Goal: Information Seeking & Learning: Check status

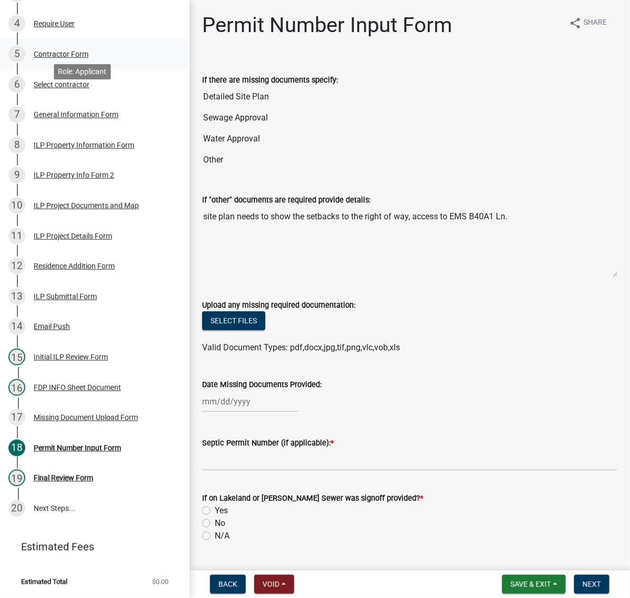
scroll to position [329, 0]
click at [75, 361] on div "Initial ILP Review Form" at bounding box center [71, 356] width 74 height 7
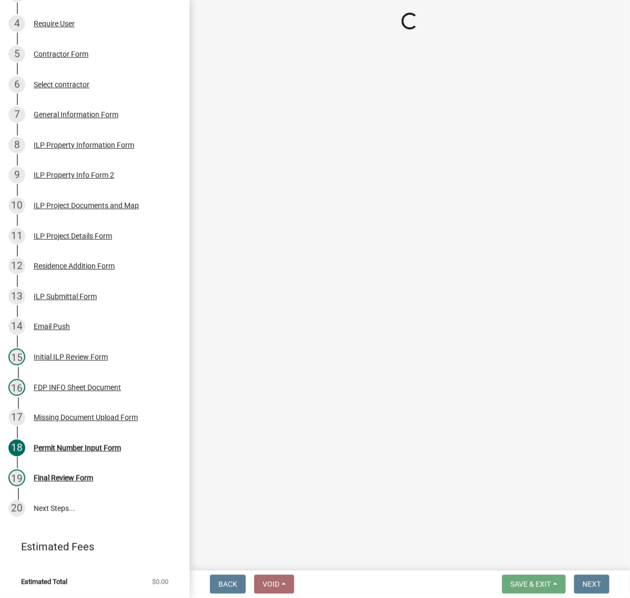
select select "c872cdc8-ca01-49f1-a213-e4b05fa58cd2"
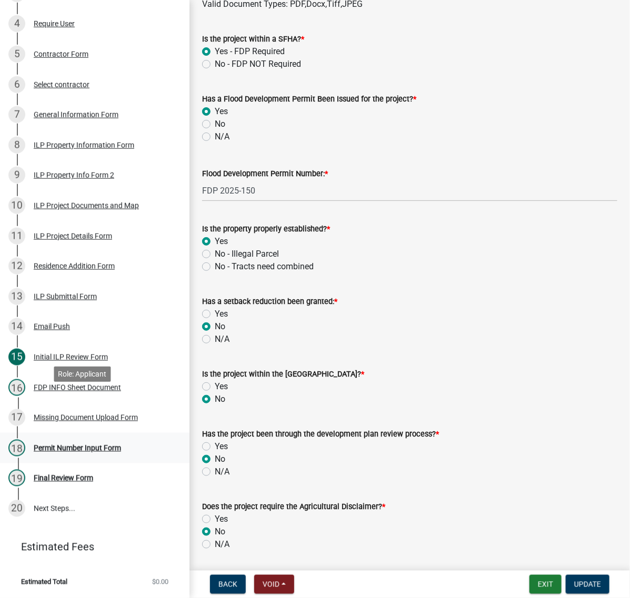
scroll to position [524, 0]
click at [66, 414] on div "Missing Document Upload Form" at bounding box center [86, 417] width 104 height 7
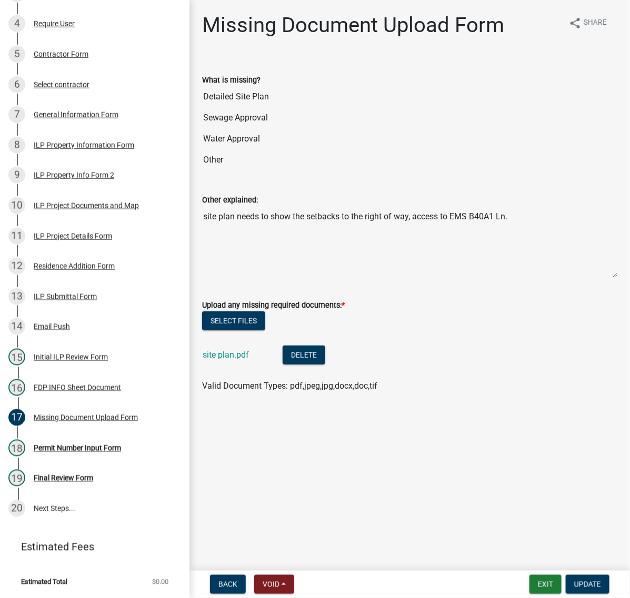
scroll to position [11, 0]
click at [232, 360] on link "site plan.pdf" at bounding box center [225, 355] width 46 height 10
click at [53, 202] on div "ILP Project Documents and Map" at bounding box center [86, 205] width 105 height 7
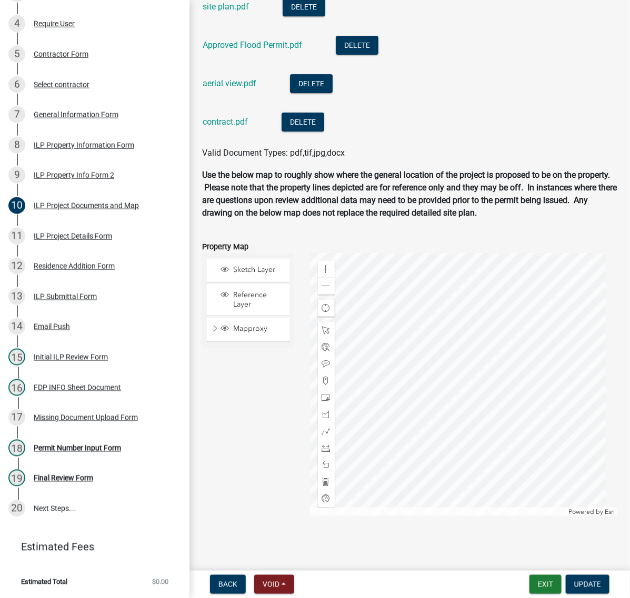
scroll to position [1315, 0]
click at [246, 88] on link "aerial view.pdf" at bounding box center [229, 83] width 54 height 10
click at [248, 88] on link "aerial view.pdf" at bounding box center [229, 83] width 54 height 10
click at [243, 127] on link "contract.pdf" at bounding box center [224, 122] width 45 height 10
click at [240, 12] on link "site plan.pdf" at bounding box center [225, 7] width 46 height 10
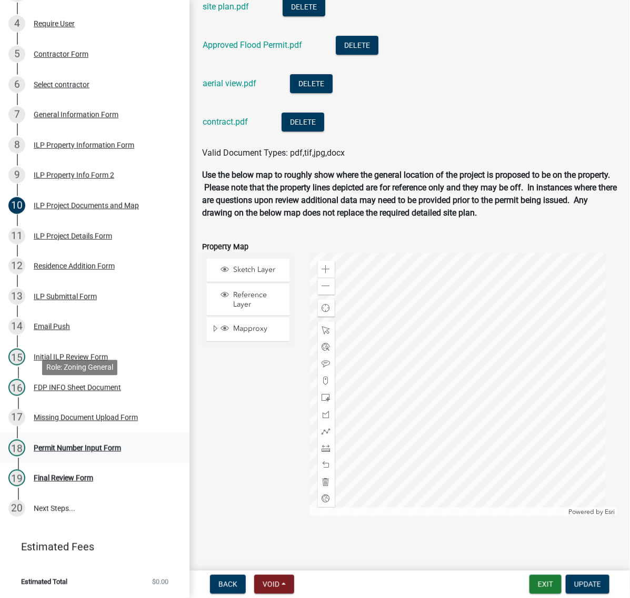
click at [86, 444] on div "Permit Number Input Form" at bounding box center [77, 447] width 87 height 7
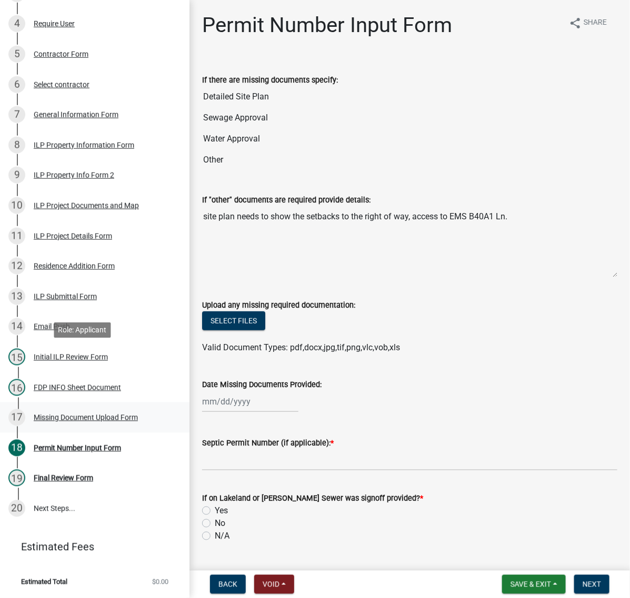
click at [48, 414] on div "Missing Document Upload Form" at bounding box center [86, 417] width 104 height 7
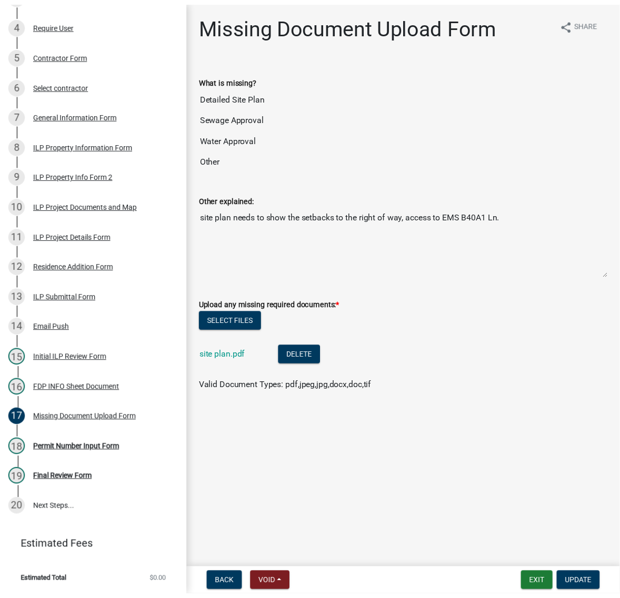
scroll to position [11, 0]
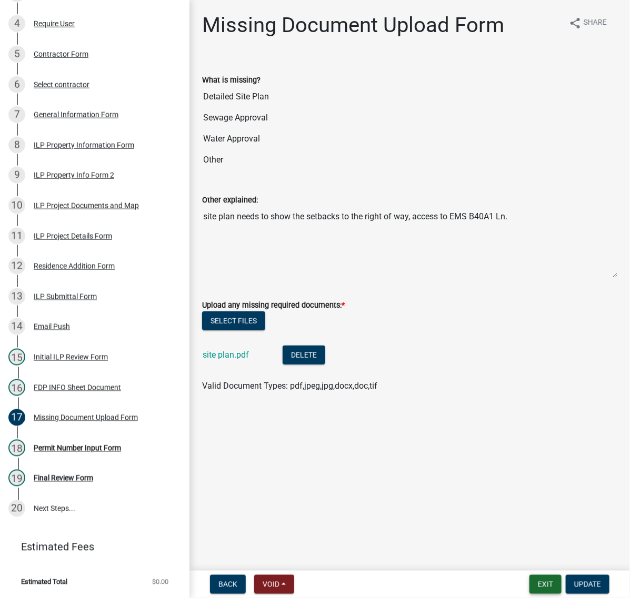
click at [529, 582] on button "Exit" at bounding box center [545, 584] width 32 height 19
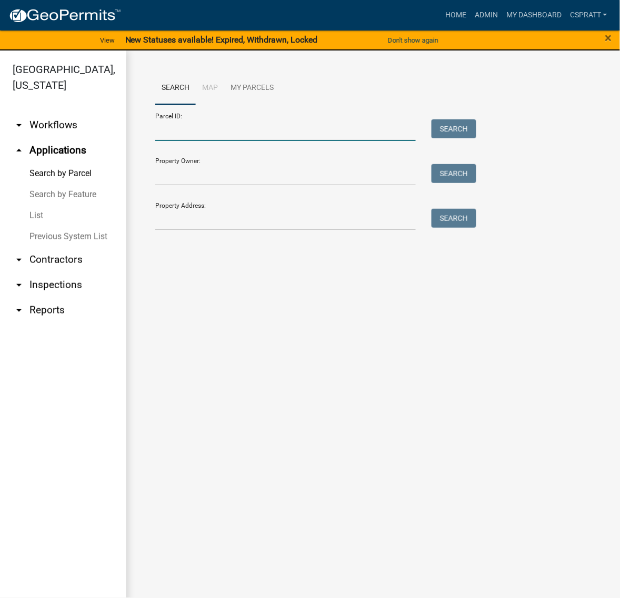
click at [168, 141] on input "Parcel ID:" at bounding box center [285, 130] width 260 height 22
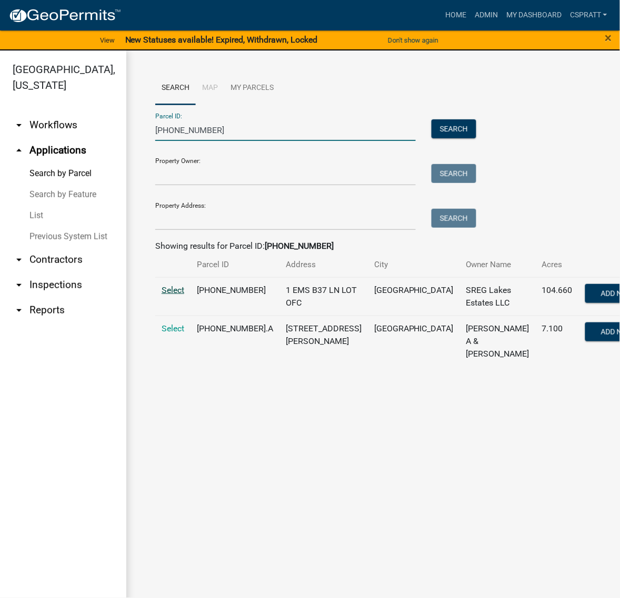
type input "[PHONE_NUMBER]"
click at [180, 295] on span "Select" at bounding box center [172, 290] width 23 height 10
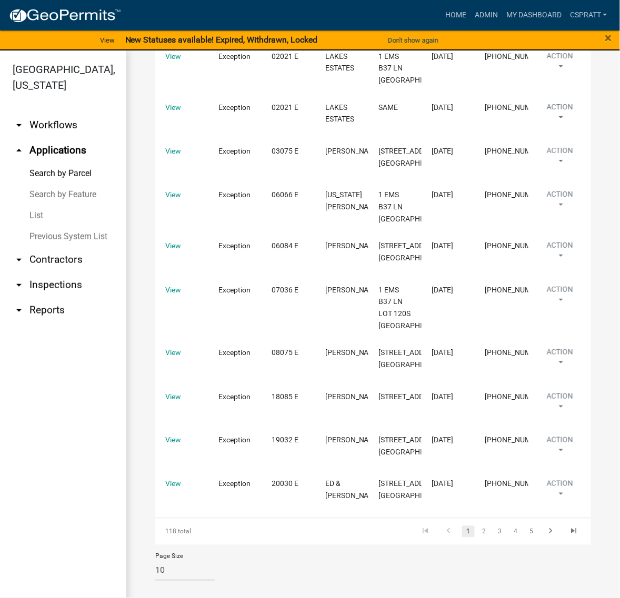
scroll to position [1775, 0]
click at [479, 526] on link "2" at bounding box center [484, 532] width 13 height 12
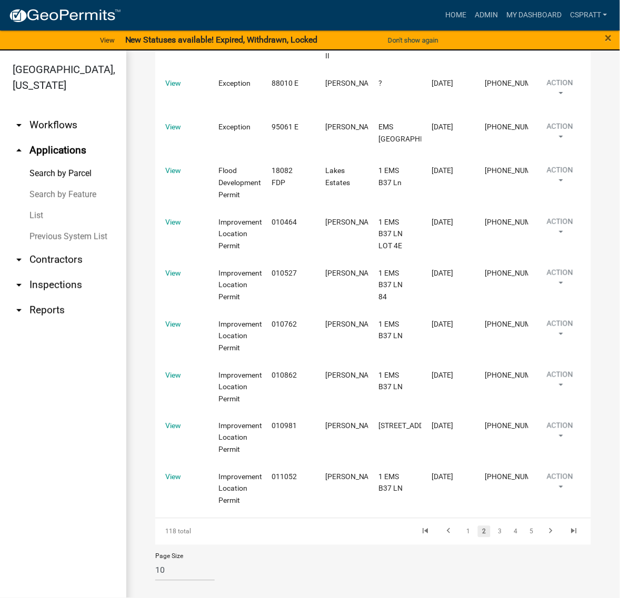
scroll to position [1184, 0]
click at [493, 529] on link "3" at bounding box center [499, 532] width 13 height 12
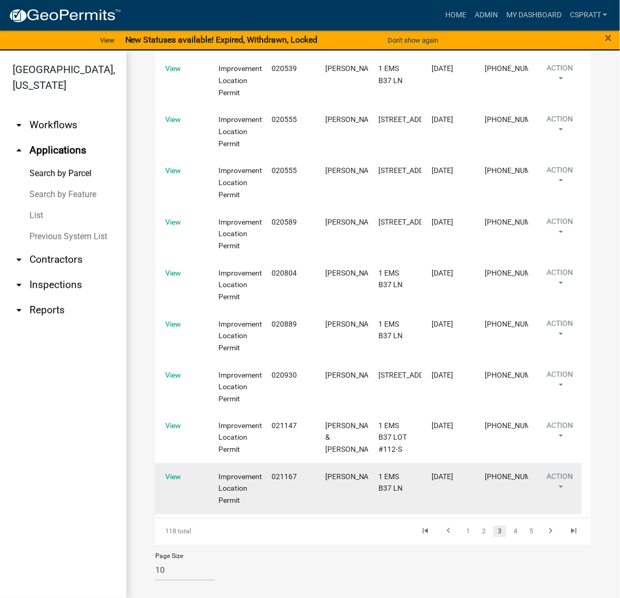
scroll to position [1136, 0]
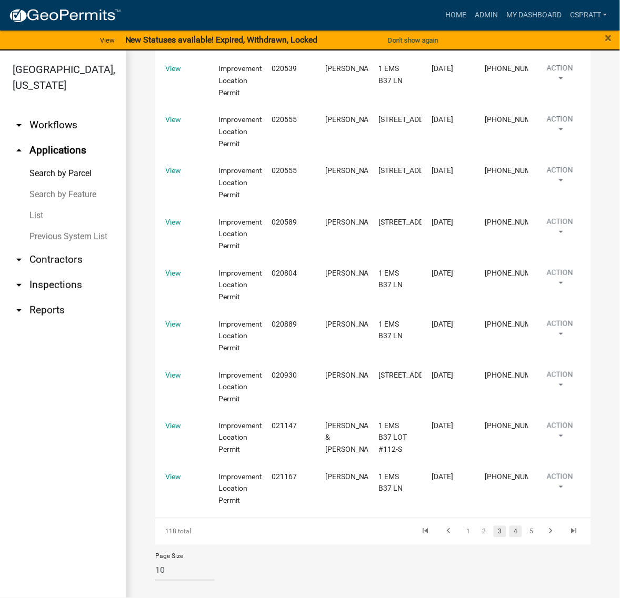
click at [509, 526] on link "4" at bounding box center [515, 532] width 13 height 12
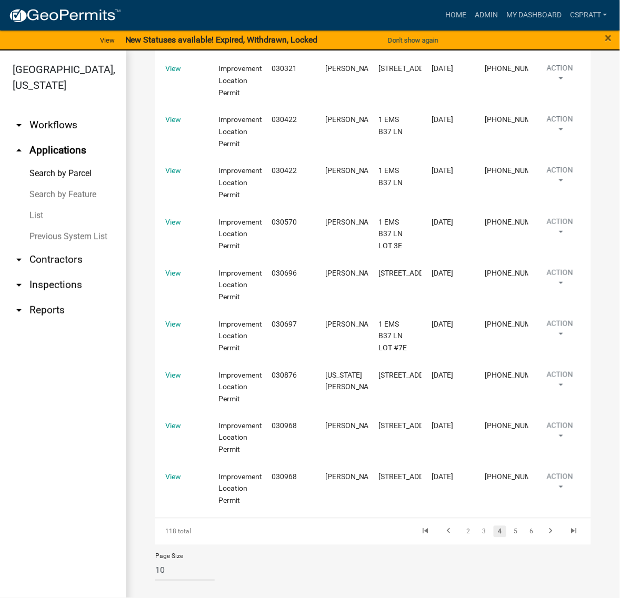
scroll to position [1124, 0]
click at [509, 529] on link "5" at bounding box center [515, 532] width 13 height 12
click at [509, 529] on link "6" at bounding box center [515, 532] width 13 height 12
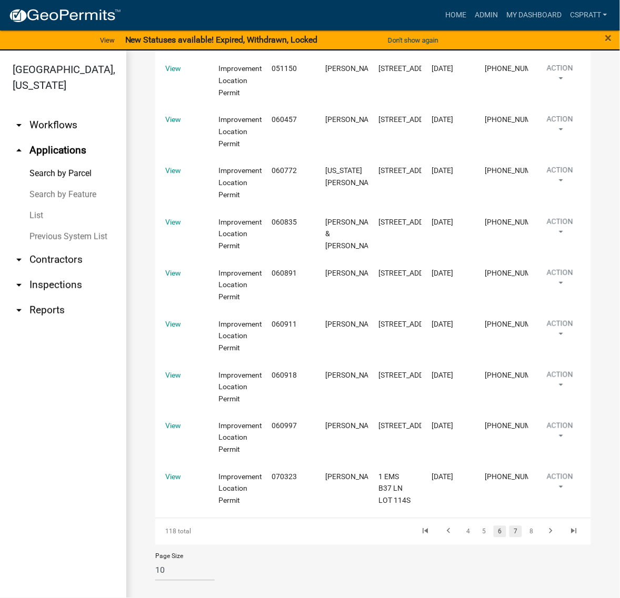
click at [509, 538] on link "7" at bounding box center [515, 532] width 13 height 12
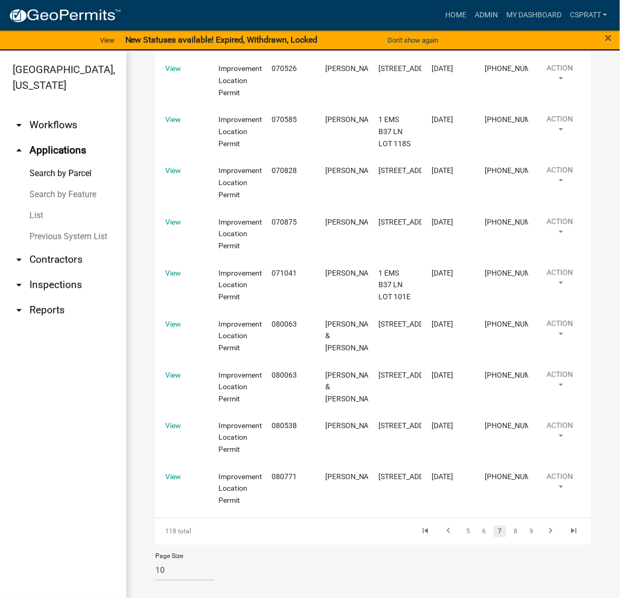
scroll to position [1148, 0]
click at [511, 535] on link "8" at bounding box center [515, 532] width 13 height 12
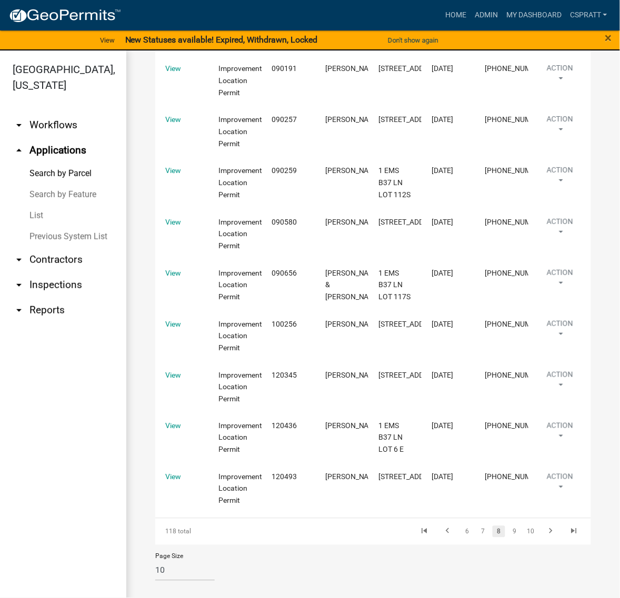
scroll to position [1136, 0]
click at [508, 538] on link "9" at bounding box center [514, 532] width 13 height 12
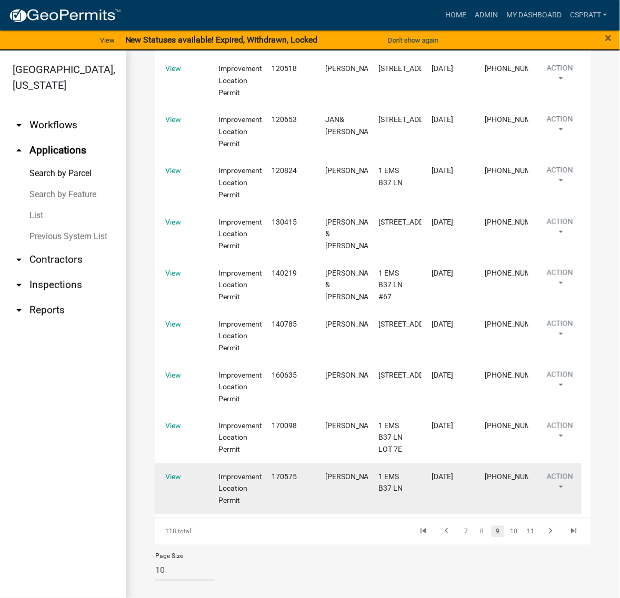
scroll to position [1124, 0]
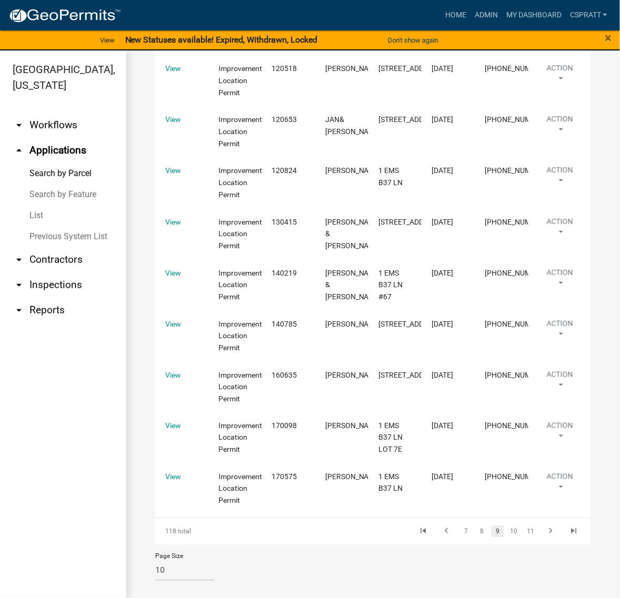
click at [506, 531] on li "10" at bounding box center [513, 532] width 17 height 18
click at [507, 526] on link "10" at bounding box center [514, 532] width 14 height 12
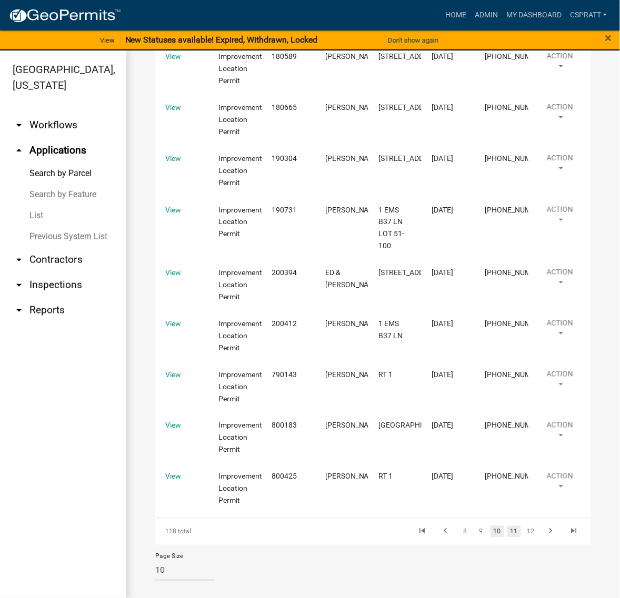
click at [507, 532] on link "11" at bounding box center [514, 532] width 14 height 12
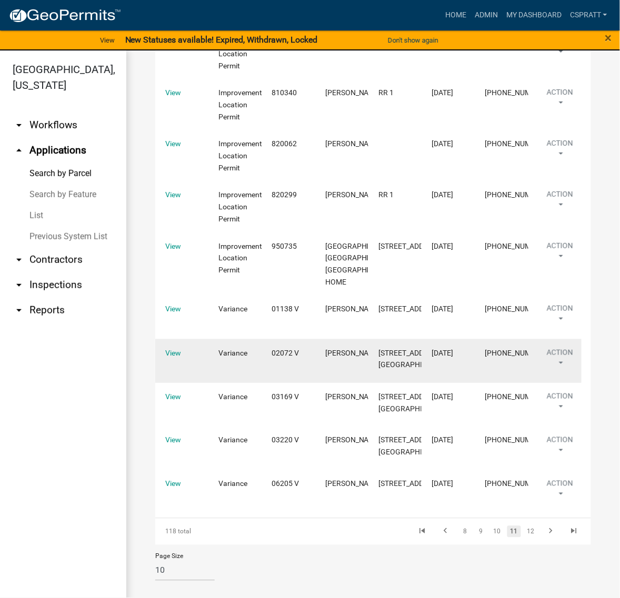
scroll to position [1256, 0]
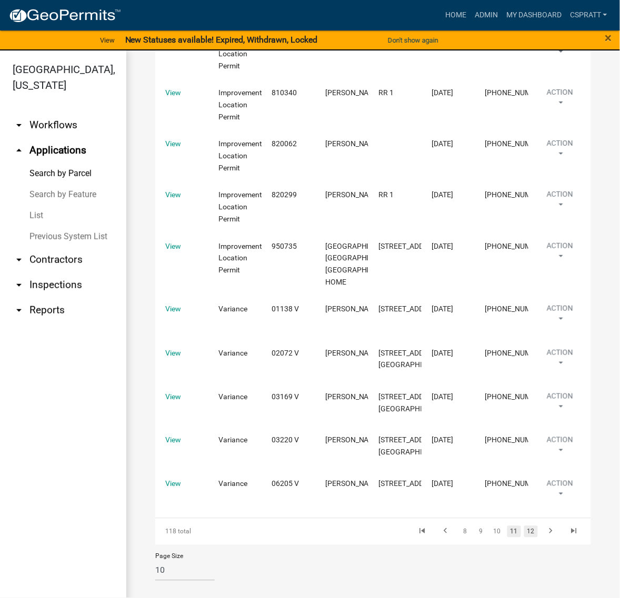
click at [524, 526] on link "12" at bounding box center [531, 532] width 14 height 12
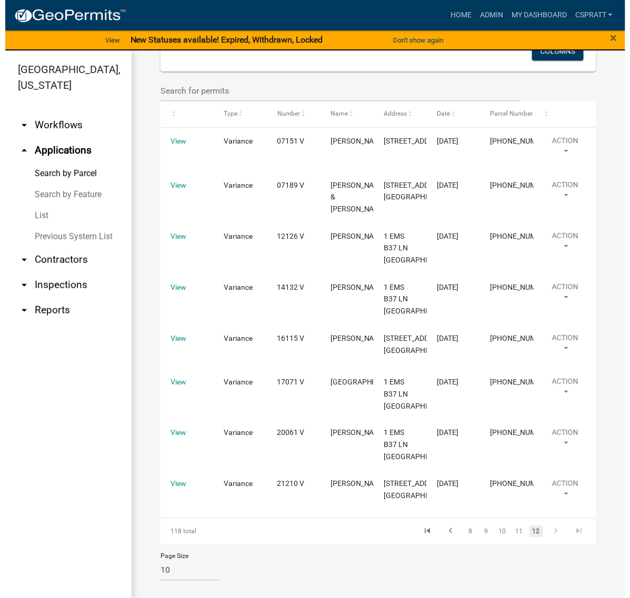
scroll to position [985, 0]
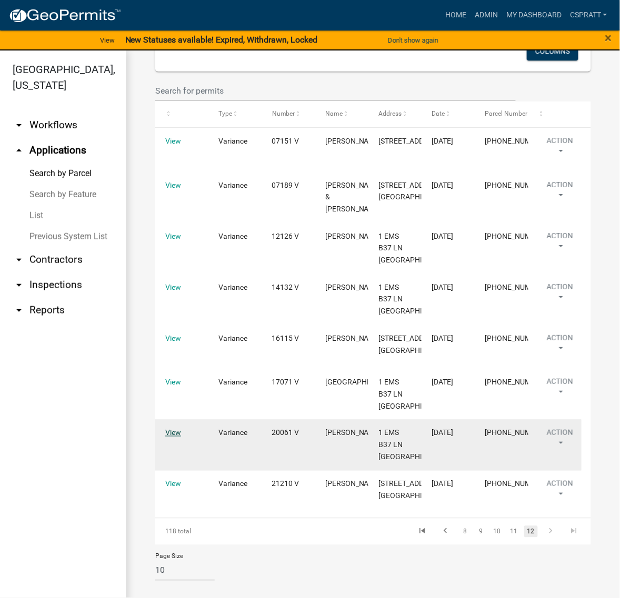
click at [174, 437] on link "View" at bounding box center [173, 433] width 16 height 8
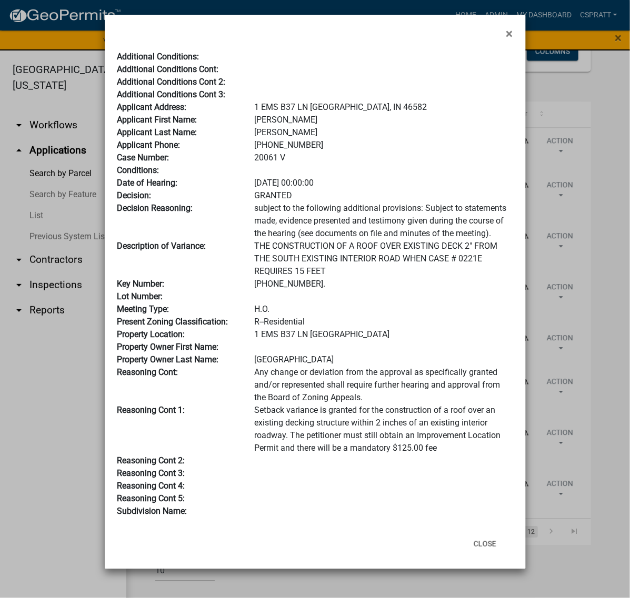
scroll to position [262, 0]
click at [468, 548] on button "Close" at bounding box center [484, 543] width 39 height 19
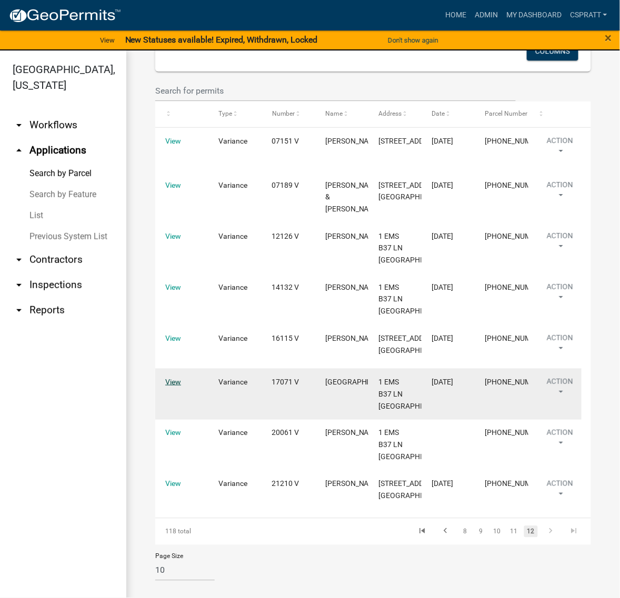
click at [170, 386] on link "View" at bounding box center [173, 382] width 16 height 8
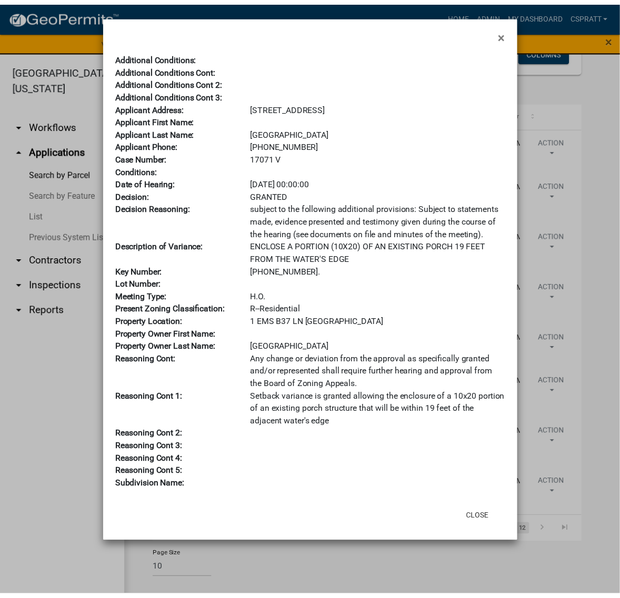
scroll to position [0, 0]
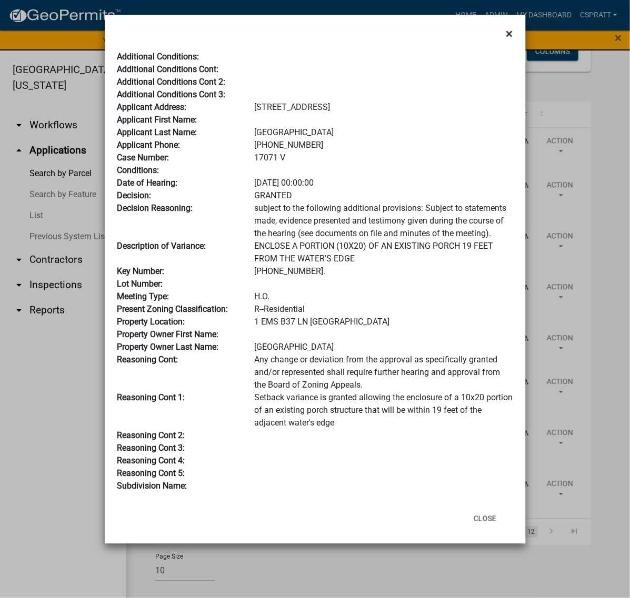
click at [506, 37] on span "×" at bounding box center [509, 33] width 7 height 15
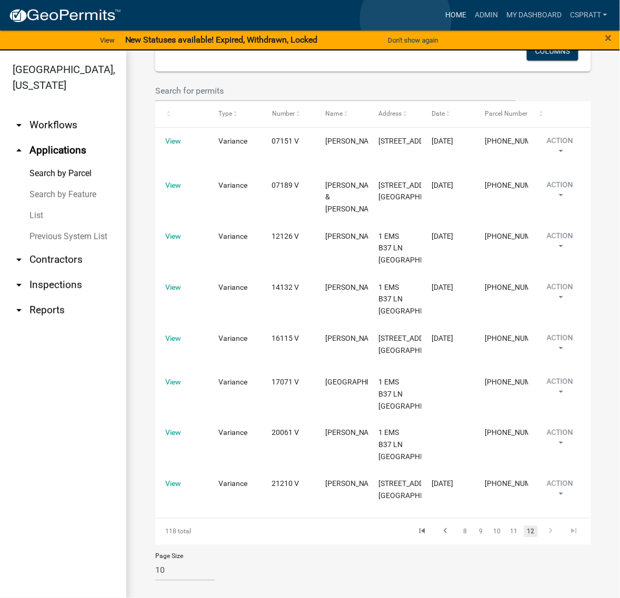
click at [441, 19] on link "Home" at bounding box center [455, 15] width 29 height 20
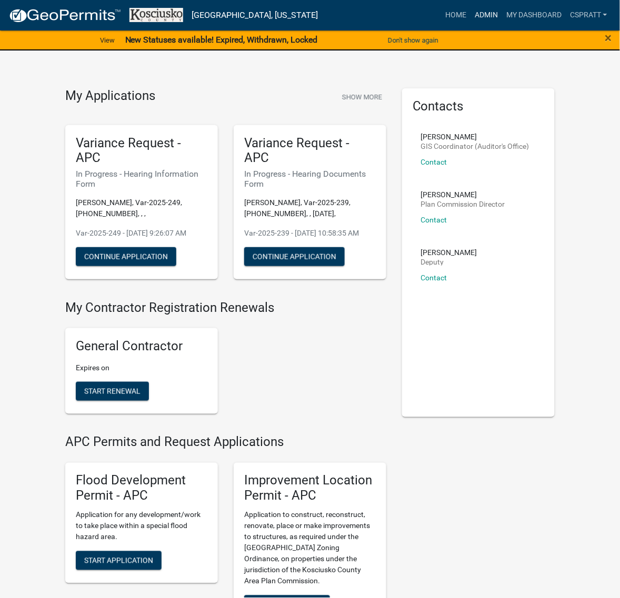
click at [470, 20] on link "Admin" at bounding box center [486, 15] width 32 height 20
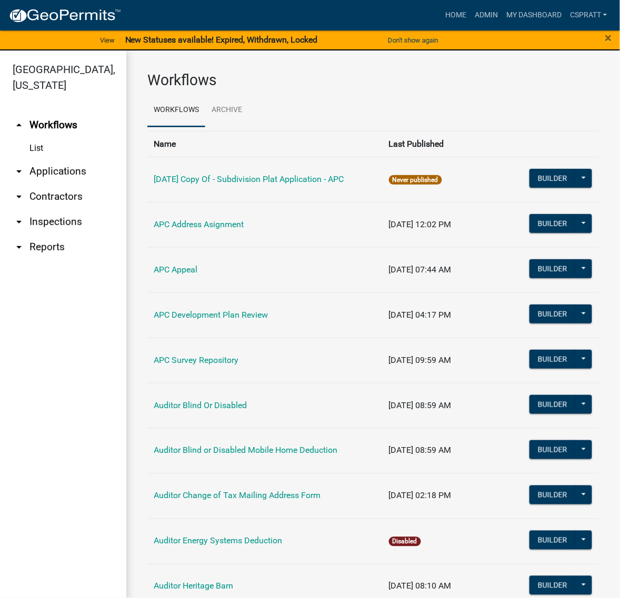
click at [71, 184] on link "arrow_drop_down Applications" at bounding box center [63, 171] width 126 height 25
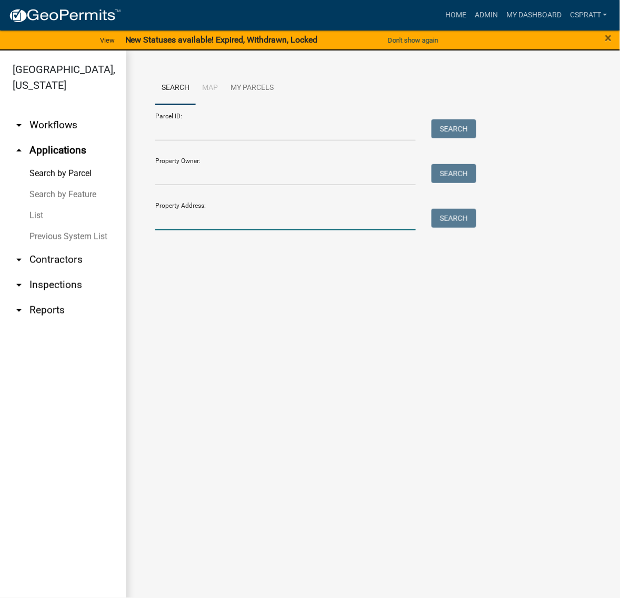
click at [175, 230] on input "Property Address:" at bounding box center [285, 220] width 260 height 22
click at [188, 186] on input "Property Owner:" at bounding box center [285, 175] width 260 height 22
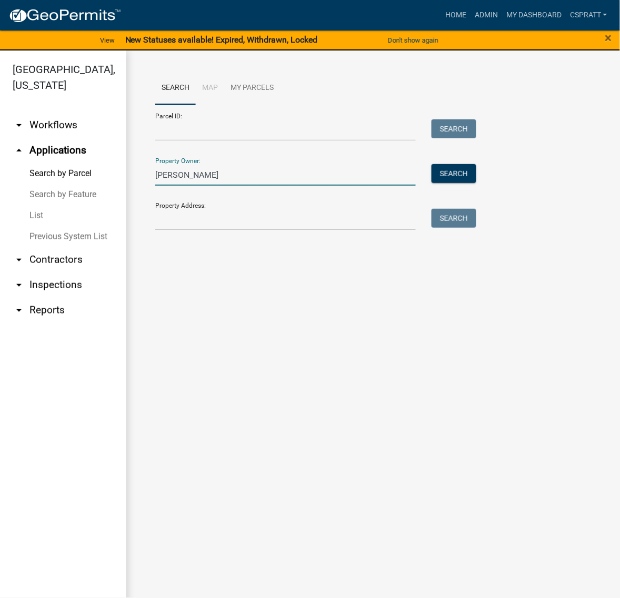
type input "[PERSON_NAME]"
drag, startPoint x: 250, startPoint y: 205, endPoint x: 71, endPoint y: 209, distance: 178.9
click at [71, 209] on div "[GEOGRAPHIC_DATA], [US_STATE] arrow_drop_down Workflows List arrow_drop_up Appl…" at bounding box center [310, 330] width 620 height 560
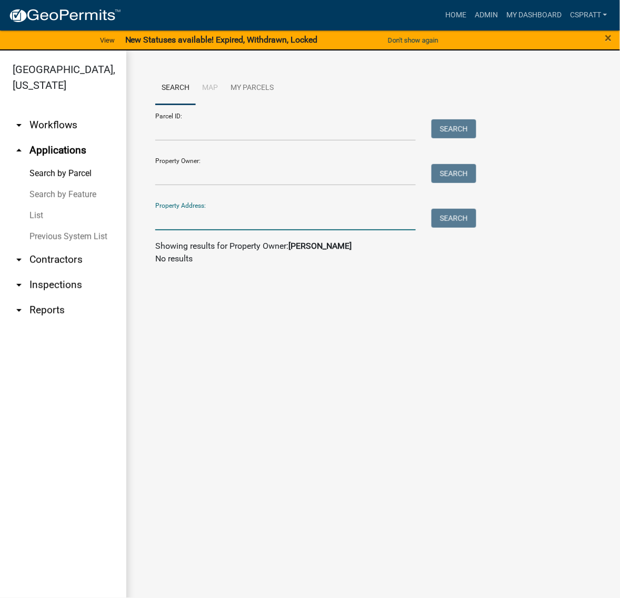
click at [179, 230] on input "Property Address:" at bounding box center [285, 220] width 260 height 22
type input "8190"
click at [463, 228] on button "Search" at bounding box center [453, 218] width 45 height 19
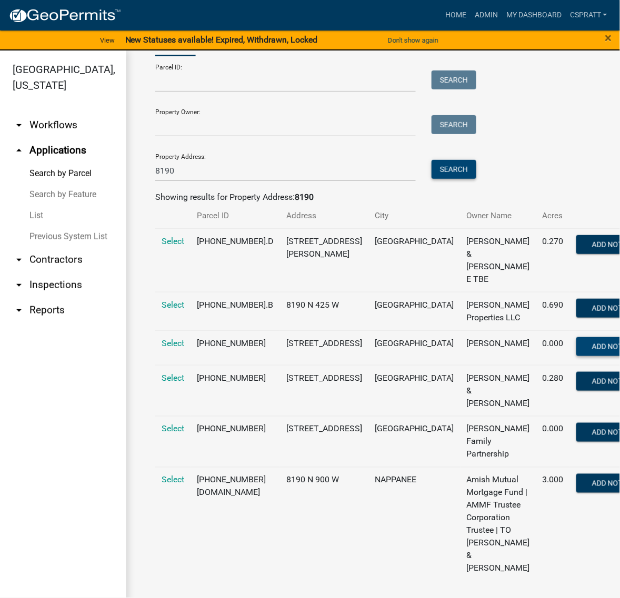
scroll to position [263, 0]
click at [174, 373] on span "Select" at bounding box center [172, 378] width 23 height 10
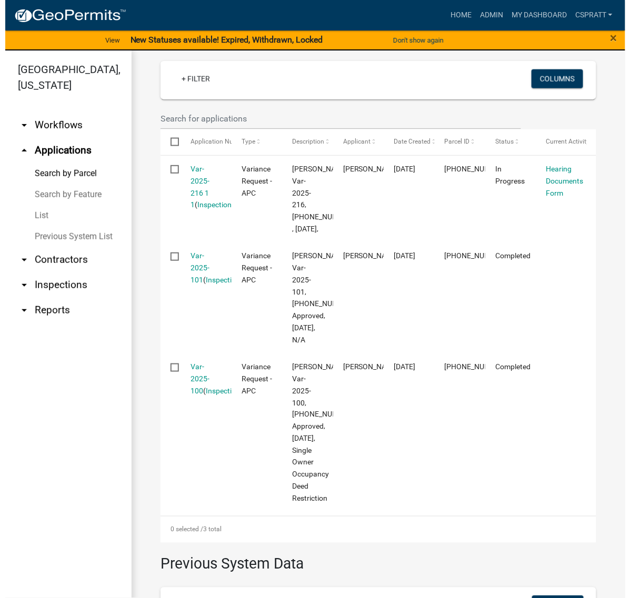
scroll to position [329, 0]
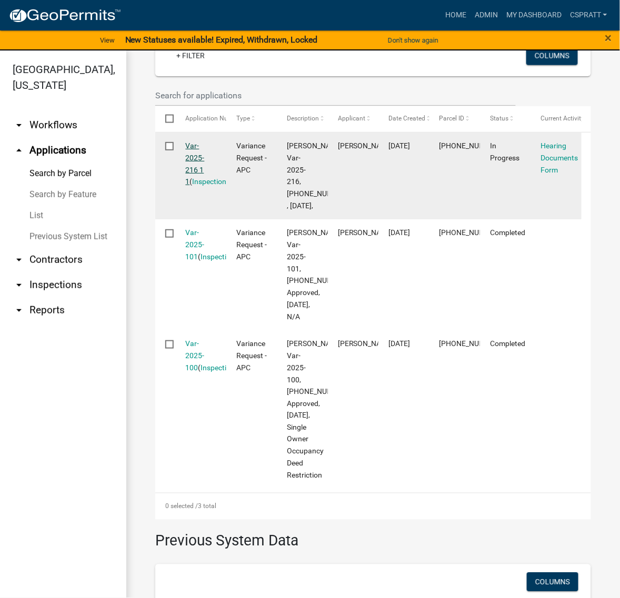
click at [205, 186] on link "Var-2025-216 1 1" at bounding box center [195, 163] width 19 height 44
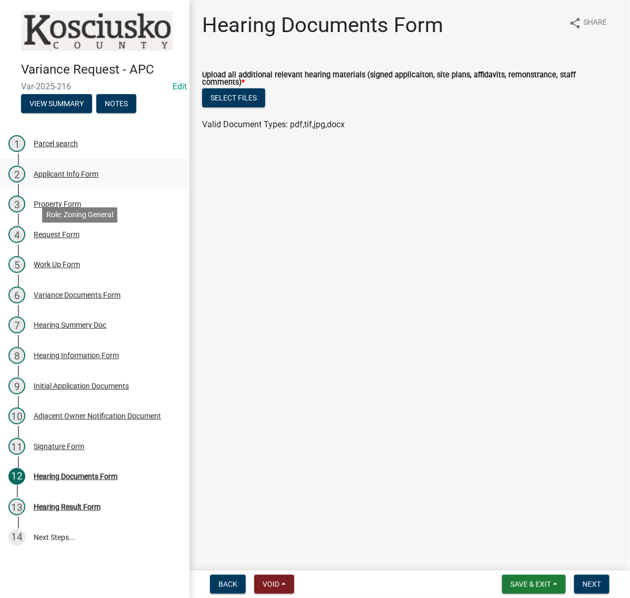
click at [83, 178] on div "Applicant Info Form" at bounding box center [66, 173] width 65 height 7
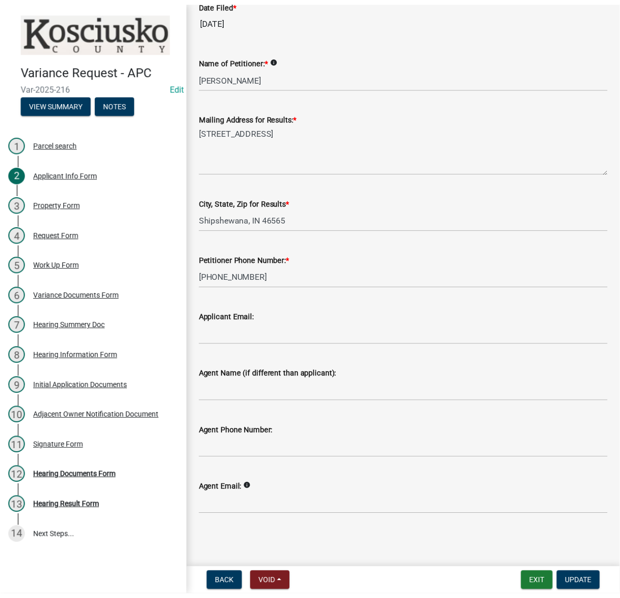
scroll to position [119, 0]
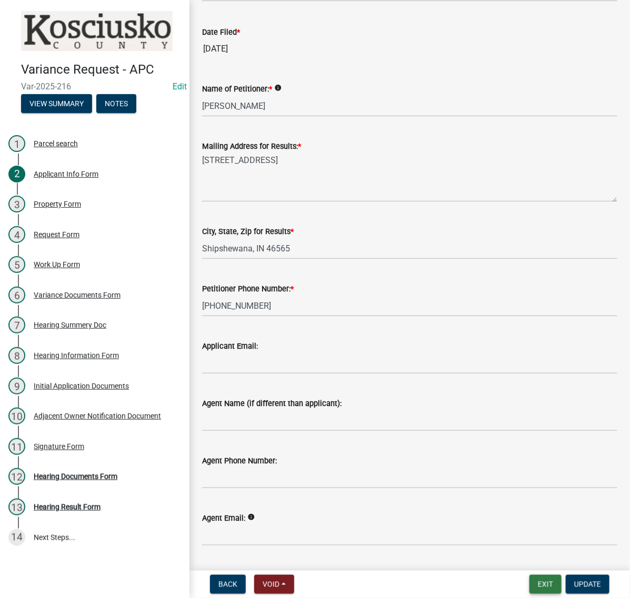
click at [535, 582] on button "Exit" at bounding box center [545, 584] width 32 height 19
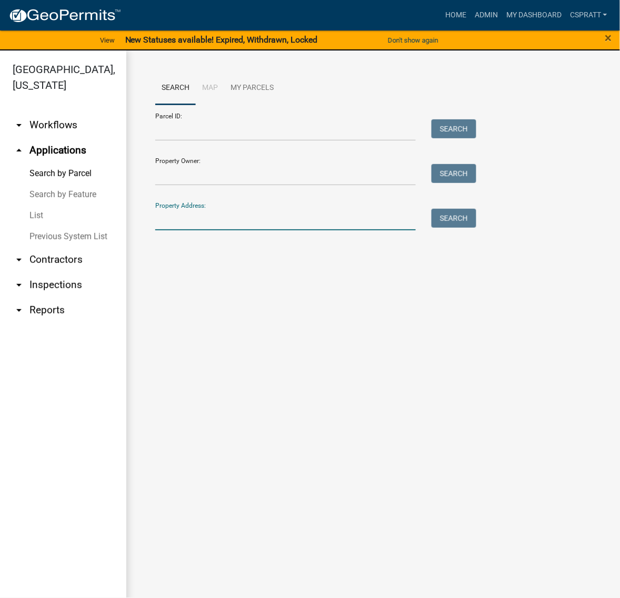
click at [199, 230] on input "Property Address:" at bounding box center [285, 220] width 260 height 22
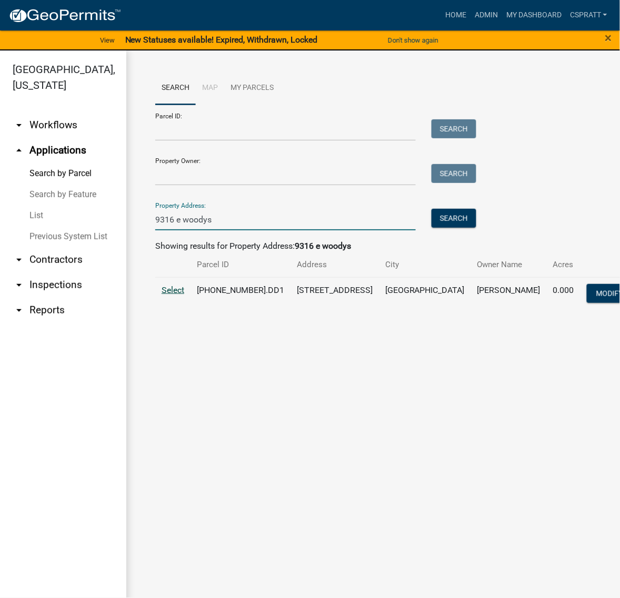
type input "9316 e woodys"
click at [184, 295] on span "Select" at bounding box center [172, 290] width 23 height 10
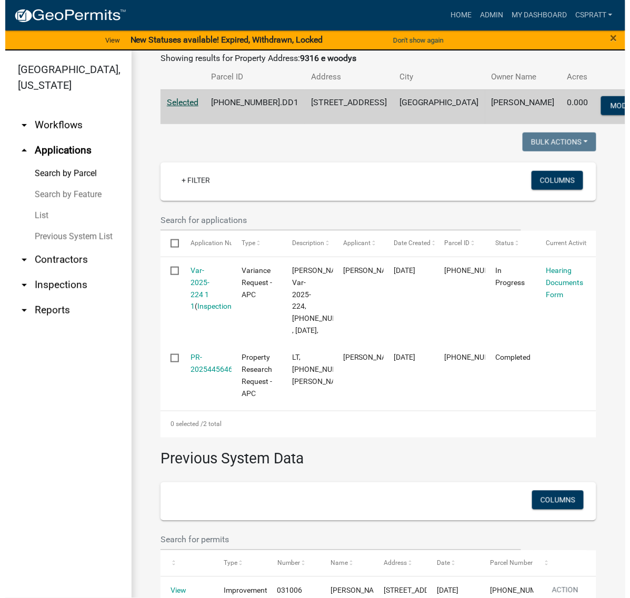
scroll to position [197, 0]
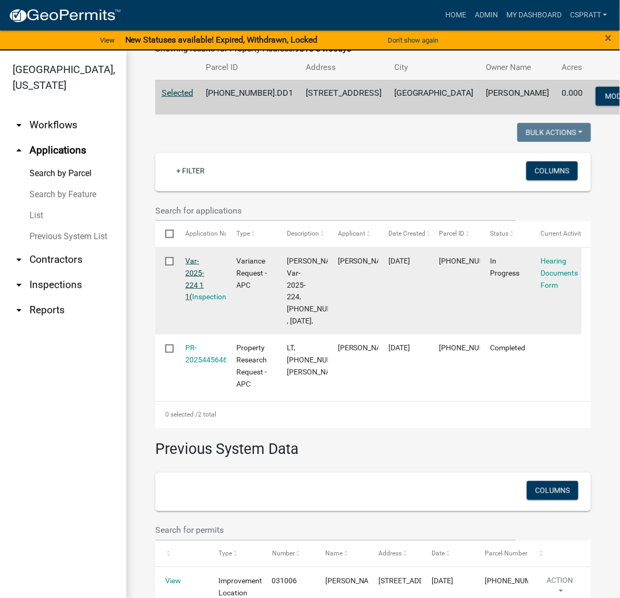
click at [205, 301] on link "Var-2025-224 1 1" at bounding box center [195, 279] width 19 height 44
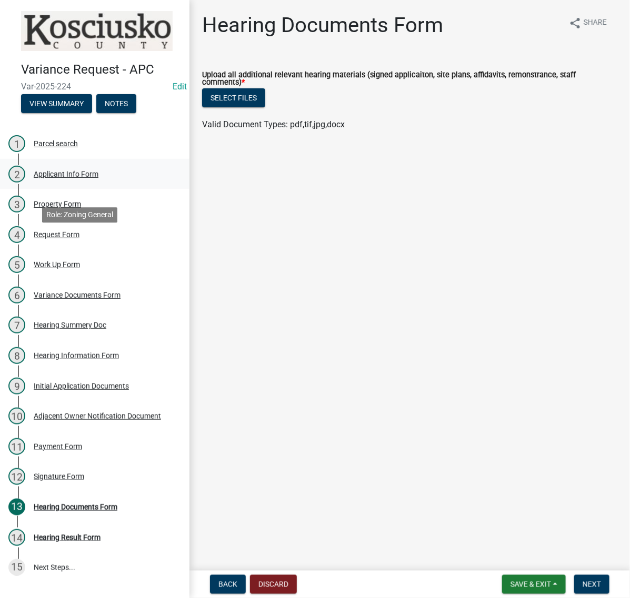
click at [90, 178] on div "Applicant Info Form" at bounding box center [66, 173] width 65 height 7
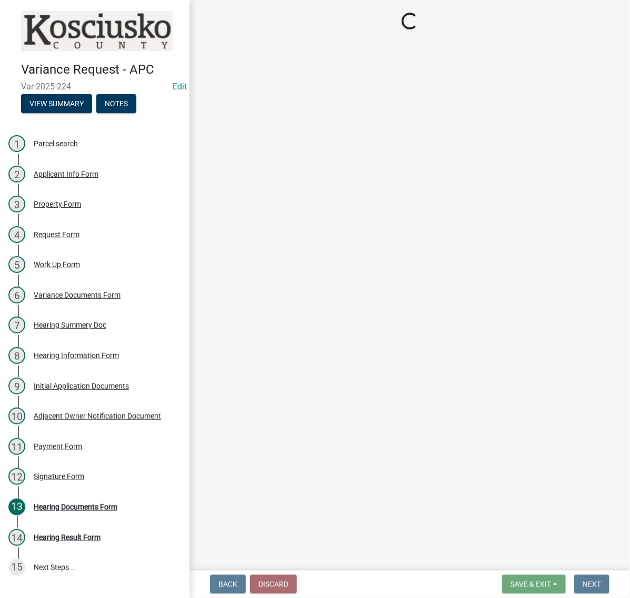
select select "c872cdc8-ca01-49f1-a213-e4b05fa58cd2"
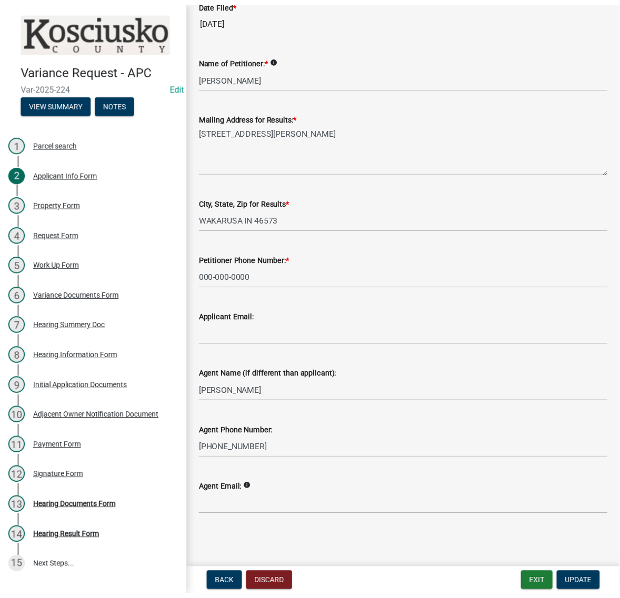
scroll to position [316, 0]
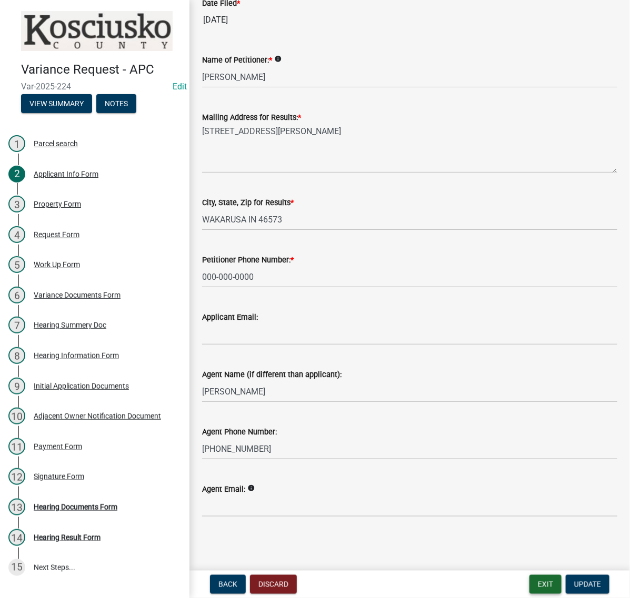
click at [529, 577] on button "Exit" at bounding box center [545, 584] width 32 height 19
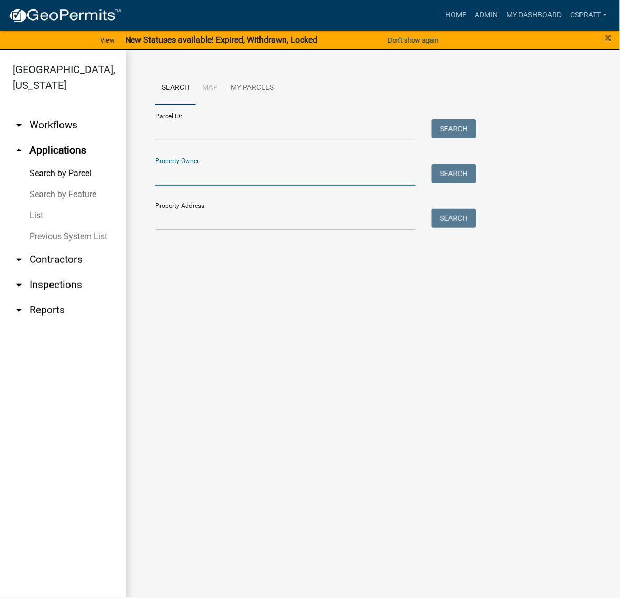
click at [180, 186] on input "Property Owner:" at bounding box center [285, 175] width 260 height 22
click at [170, 230] on input "Property Address:" at bounding box center [285, 220] width 260 height 22
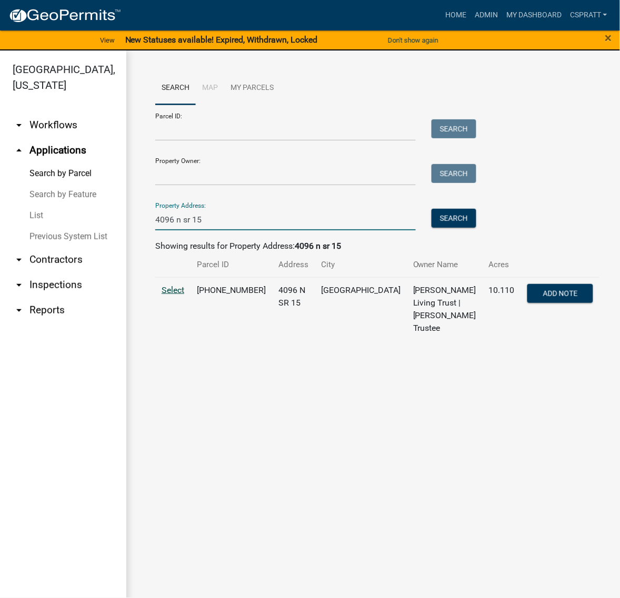
type input "4096 n sr 15"
click at [173, 295] on span "Select" at bounding box center [172, 290] width 23 height 10
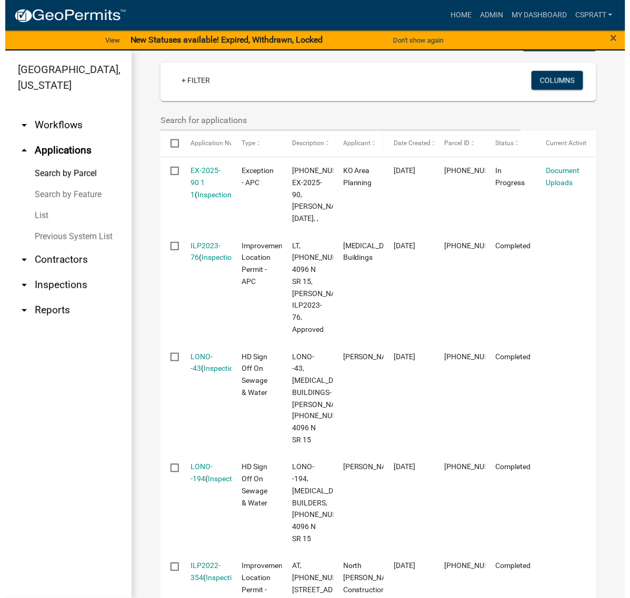
scroll to position [329, 0]
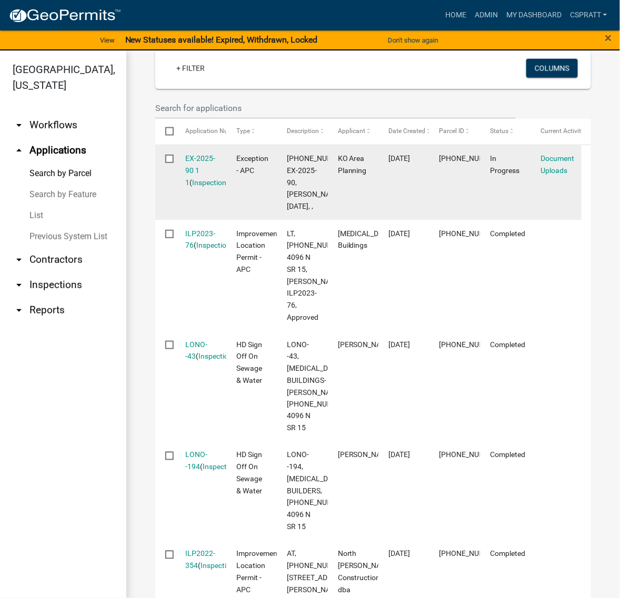
click at [198, 188] on div "EX-2025-90 1 1 ( Inspections )" at bounding box center [201, 171] width 31 height 36
click at [198, 187] on link "EX-2025-90 1 1" at bounding box center [201, 170] width 30 height 33
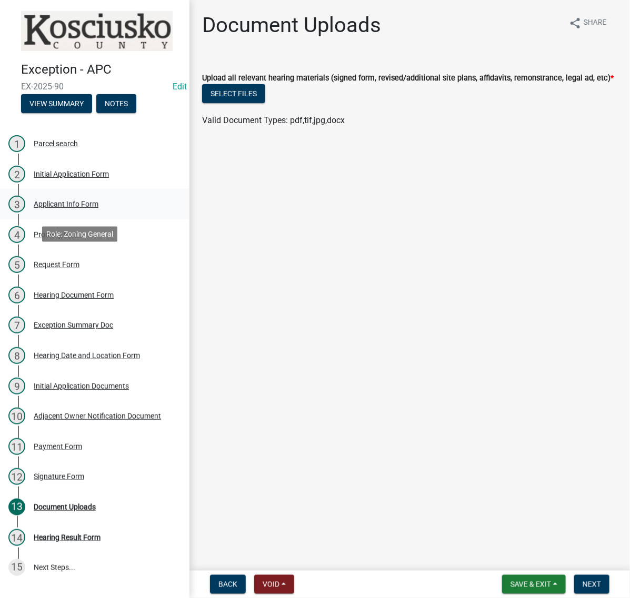
click at [108, 212] on div "3 Applicant Info Form" at bounding box center [90, 204] width 164 height 17
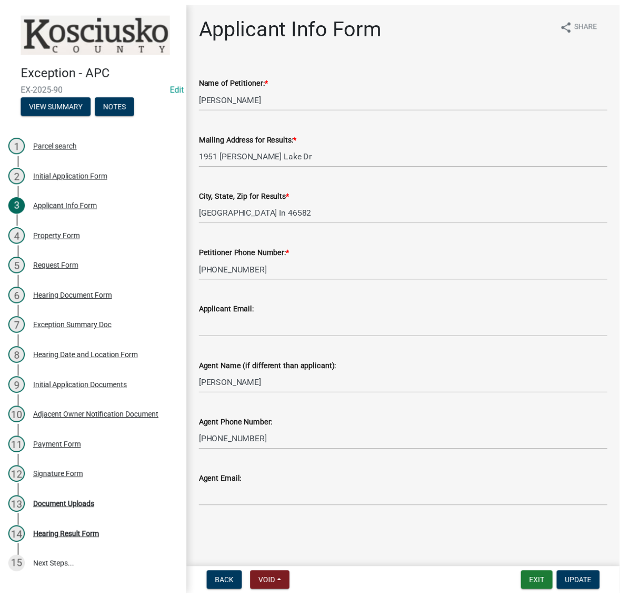
scroll to position [121, 0]
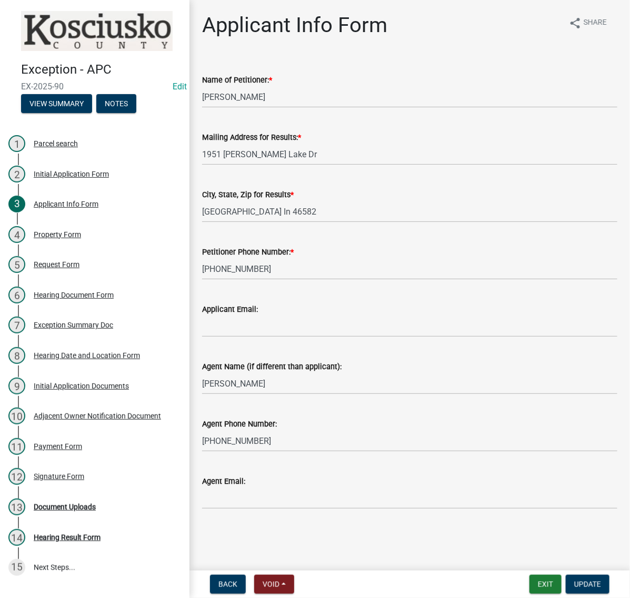
click at [517, 571] on nav "Back Void Withdraw Lock Expire Void Exit Update" at bounding box center [409, 584] width 440 height 27
click at [529, 575] on button "Exit" at bounding box center [545, 584] width 32 height 19
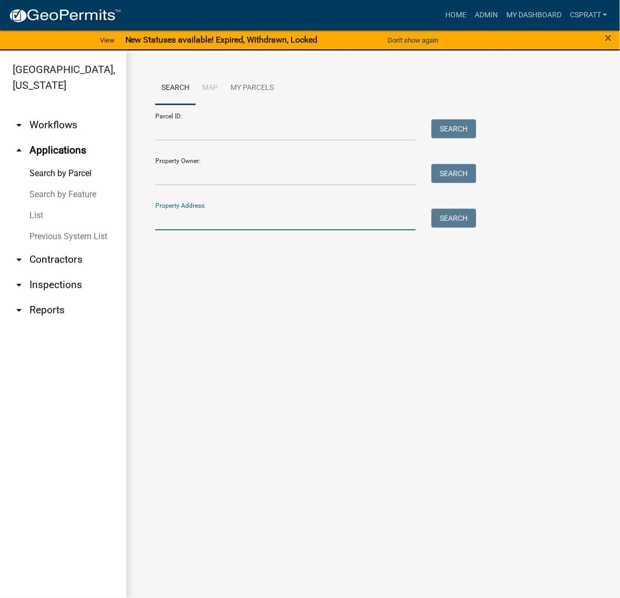
click at [198, 230] on input "Property Address:" at bounding box center [285, 220] width 260 height 22
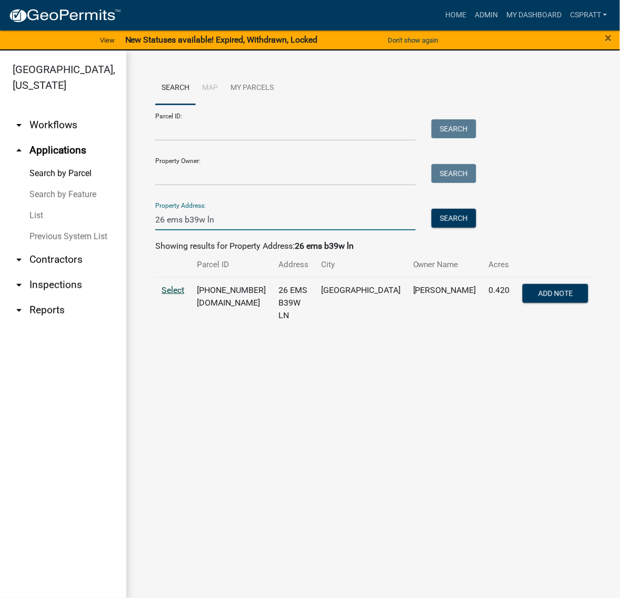
type input "26 ems b39w ln"
click at [184, 295] on span "Select" at bounding box center [172, 290] width 23 height 10
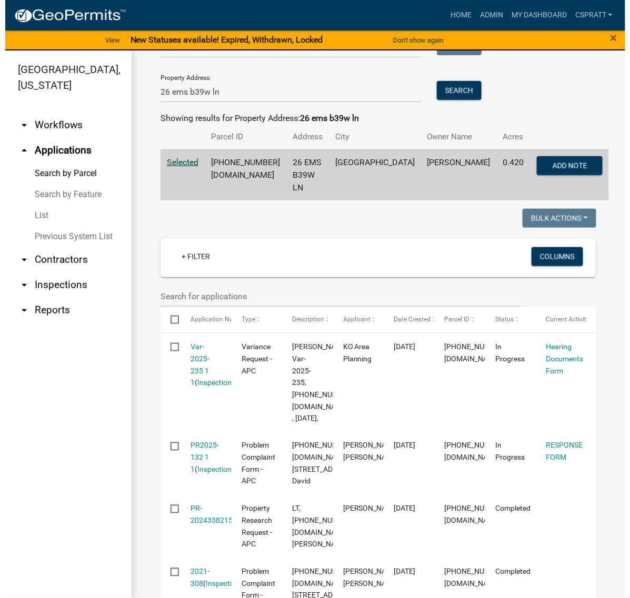
scroll to position [131, 0]
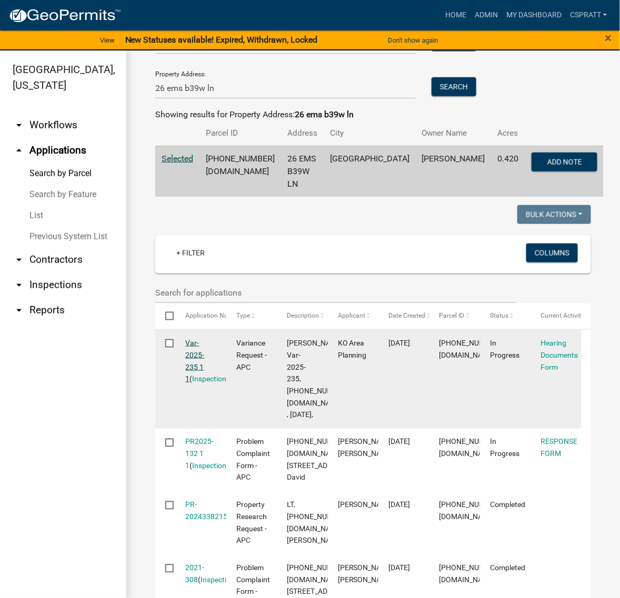
click at [200, 383] on link "Var-2025-235 1 1" at bounding box center [195, 361] width 19 height 44
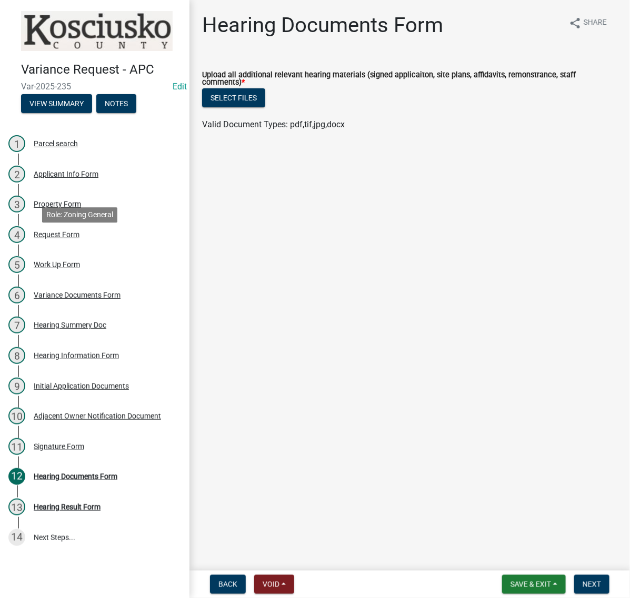
click at [79, 178] on div "Applicant Info Form" at bounding box center [66, 173] width 65 height 7
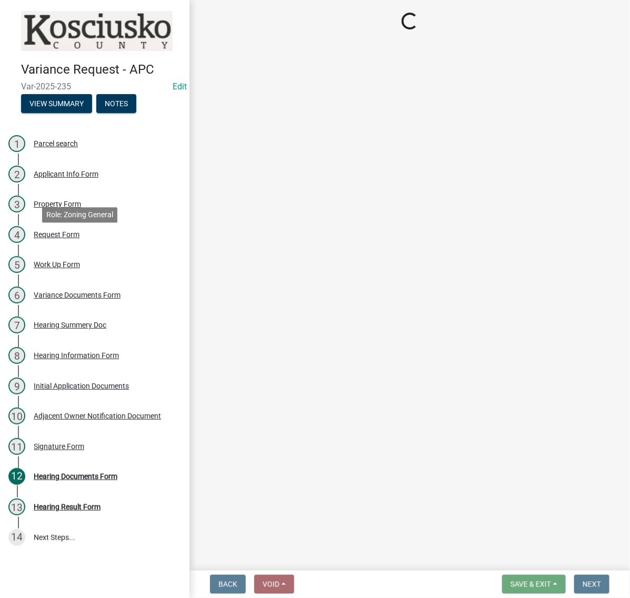
select select "4d3913d6-5a87-4fbb-afdb-cf4209782895"
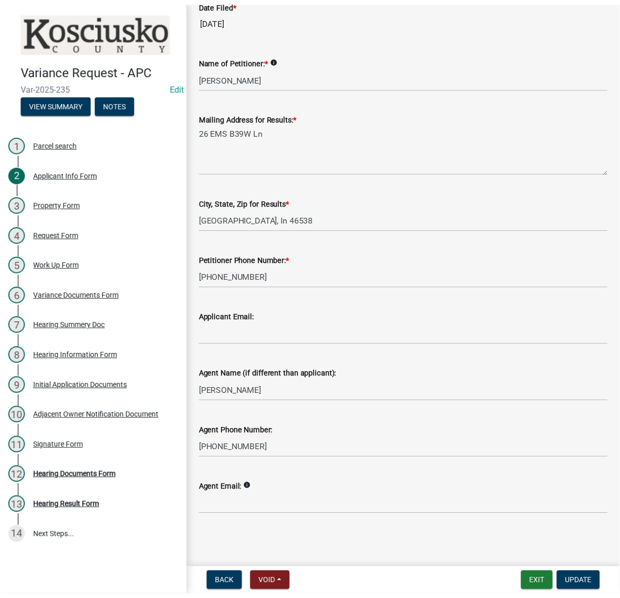
scroll to position [316, 0]
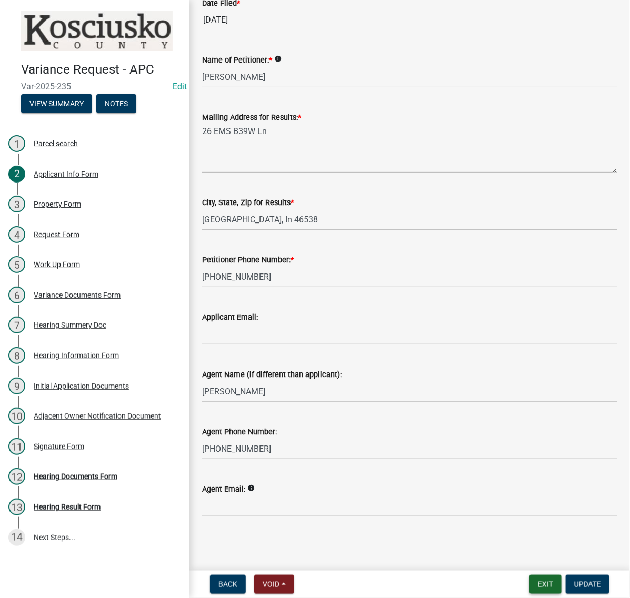
click at [533, 579] on button "Exit" at bounding box center [545, 584] width 32 height 19
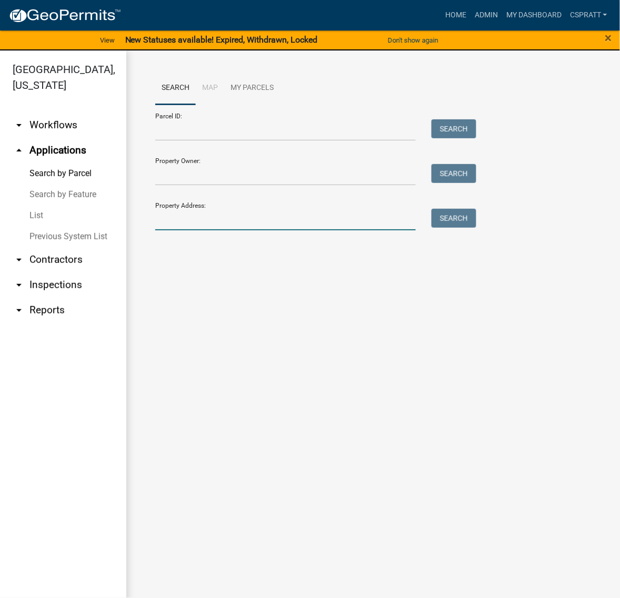
click at [185, 230] on input "Property Address:" at bounding box center [285, 220] width 260 height 22
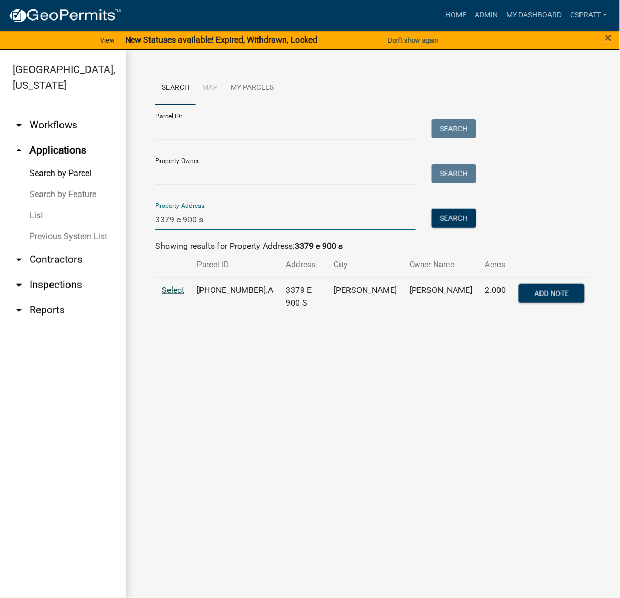
type input "3379 e 900 s"
click at [179, 295] on span "Select" at bounding box center [172, 290] width 23 height 10
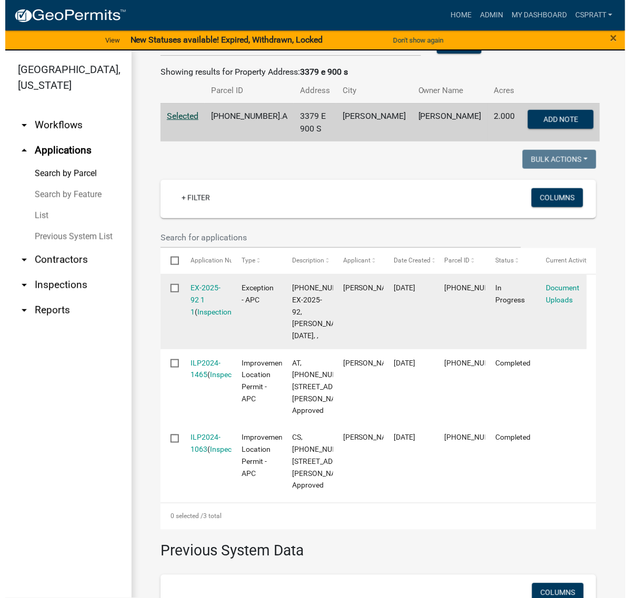
scroll to position [197, 0]
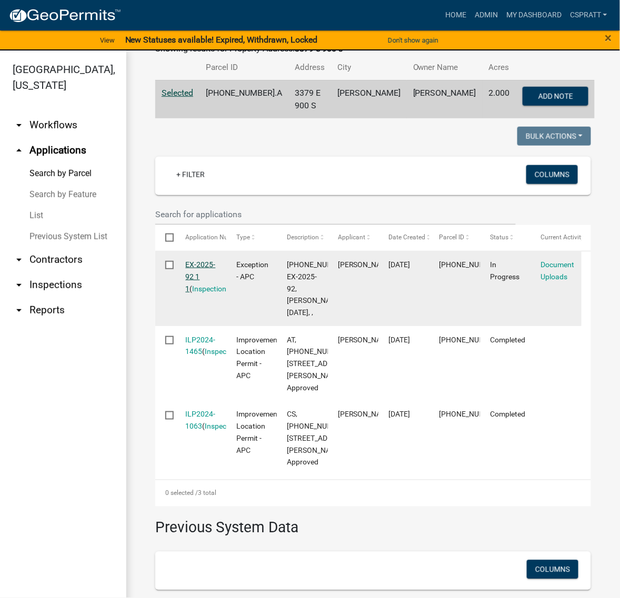
click at [200, 293] on link "EX-2025-92 1 1" at bounding box center [201, 276] width 30 height 33
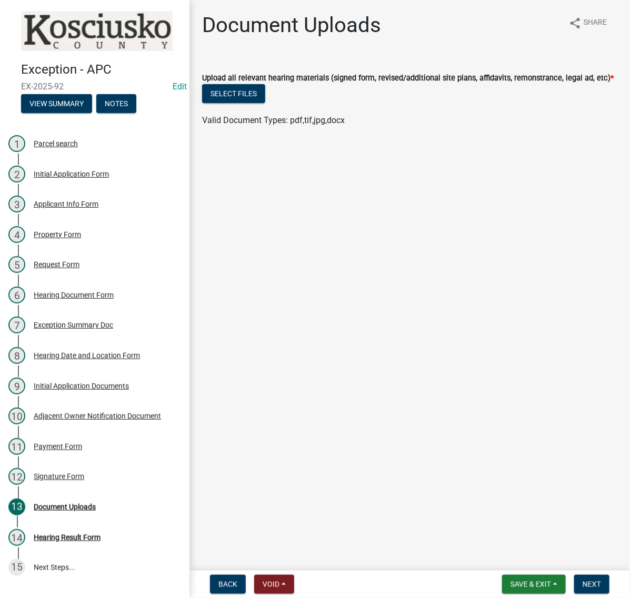
click at [98, 208] on div "Applicant Info Form" at bounding box center [66, 203] width 65 height 7
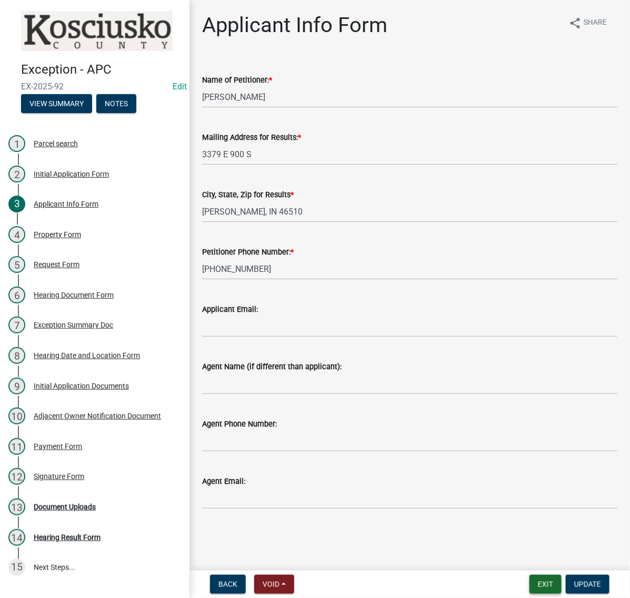
click at [529, 581] on button "Exit" at bounding box center [545, 584] width 32 height 19
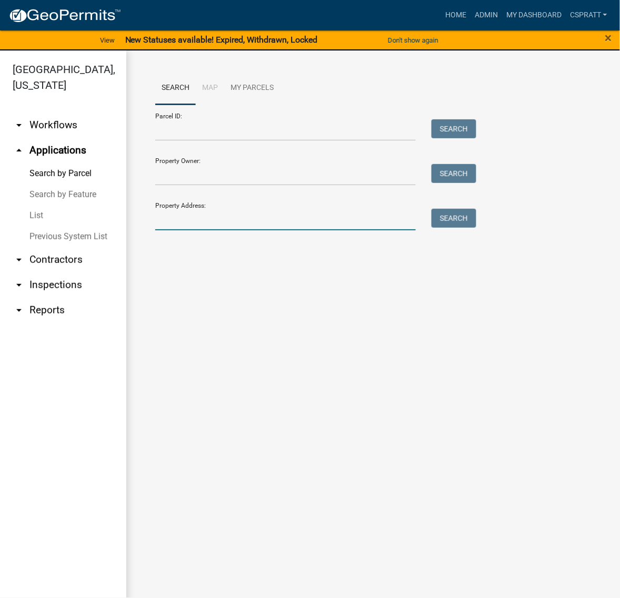
click at [192, 230] on input "Property Address:" at bounding box center [285, 220] width 260 height 22
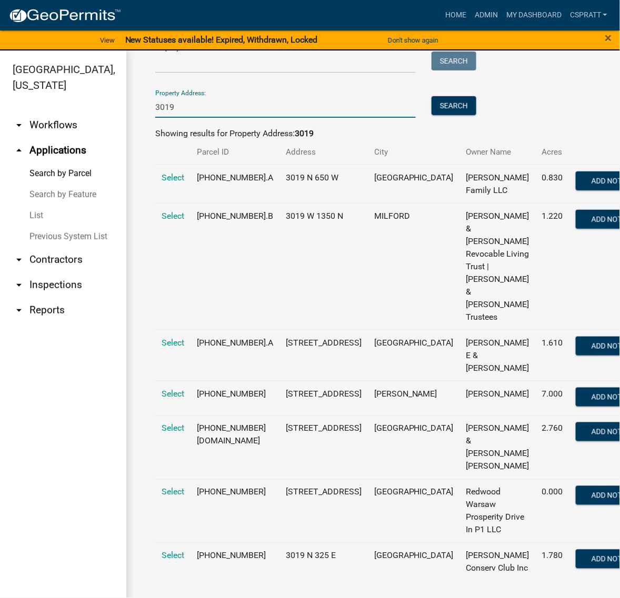
scroll to position [384, 0]
type input "3019"
click at [171, 389] on span "Select" at bounding box center [172, 394] width 23 height 10
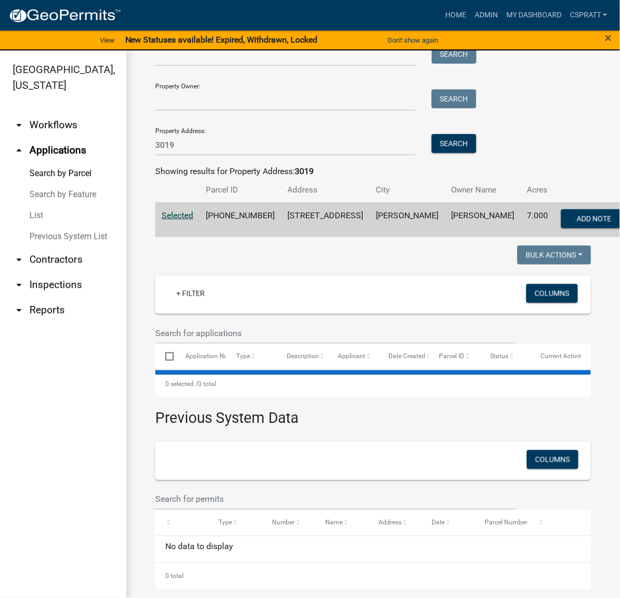
scroll to position [50, 0]
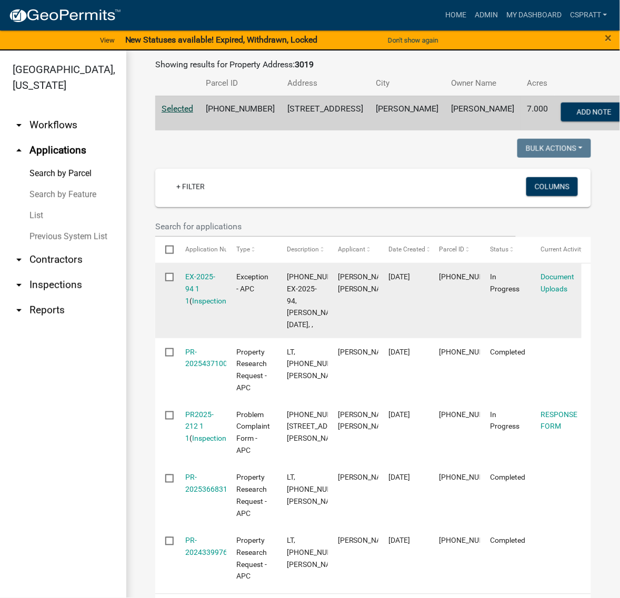
scroll to position [182, 0]
click at [201, 305] on link "EX-2025-94 1 1" at bounding box center [201, 288] width 30 height 33
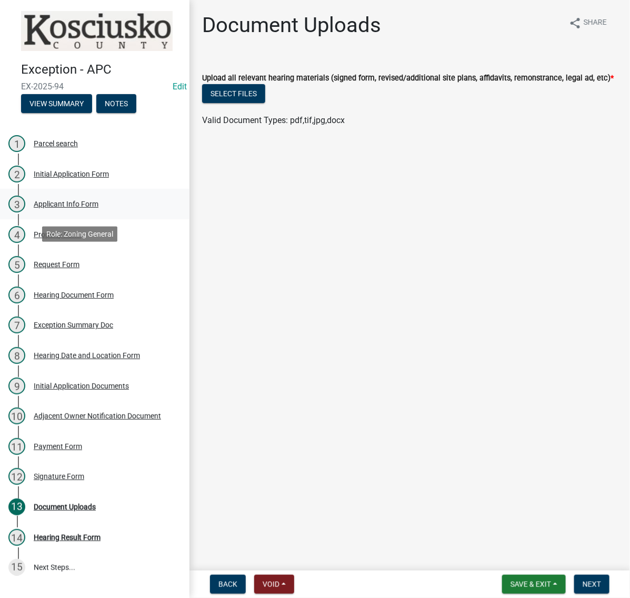
click at [98, 208] on div "Applicant Info Form" at bounding box center [66, 203] width 65 height 7
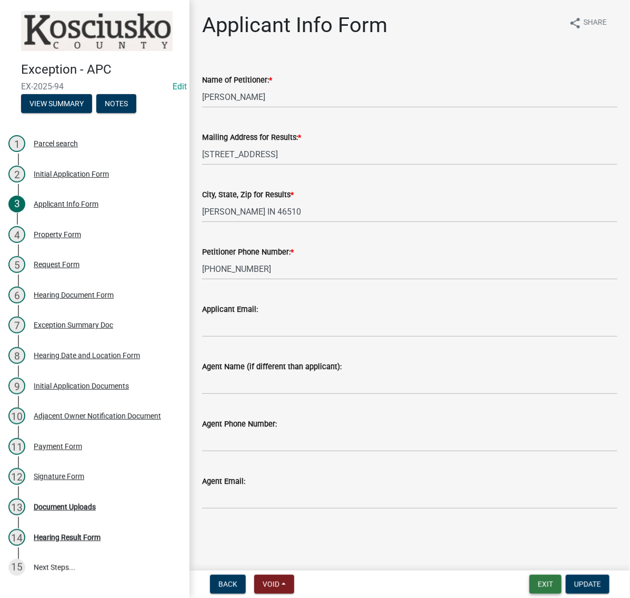
click at [529, 579] on button "Exit" at bounding box center [545, 584] width 32 height 19
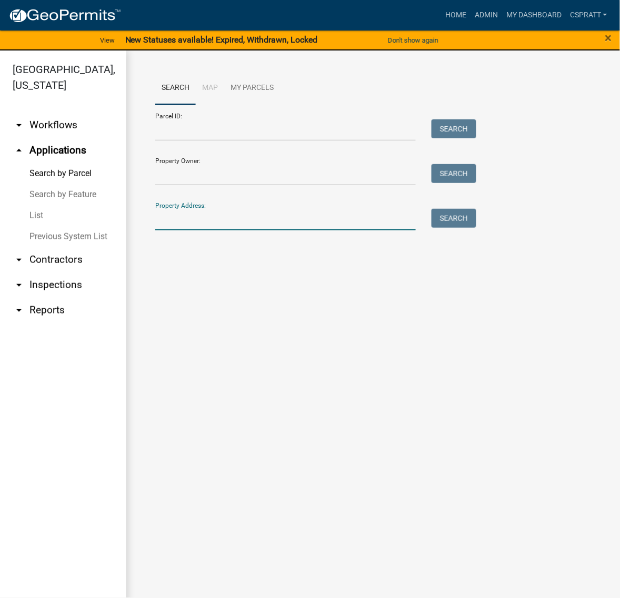
click at [195, 230] on input "Property Address:" at bounding box center [285, 220] width 260 height 22
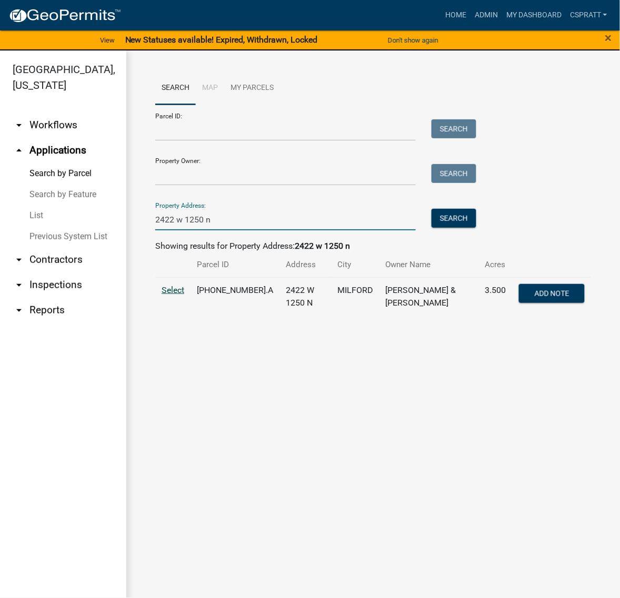
type input "2422 w 1250 n"
click at [183, 295] on span "Select" at bounding box center [172, 290] width 23 height 10
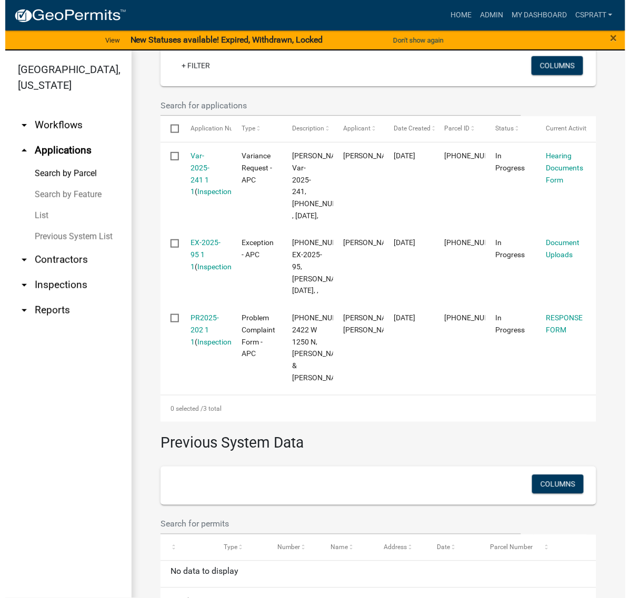
scroll to position [329, 0]
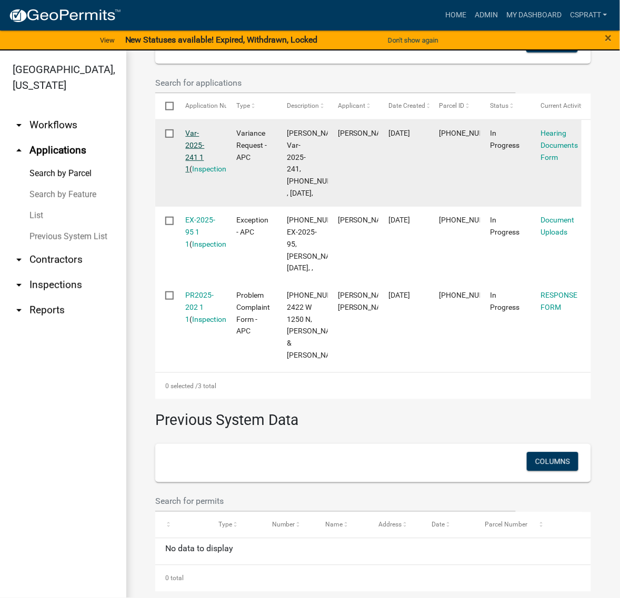
click at [201, 173] on link "Var-2025-241 1 1" at bounding box center [195, 151] width 19 height 44
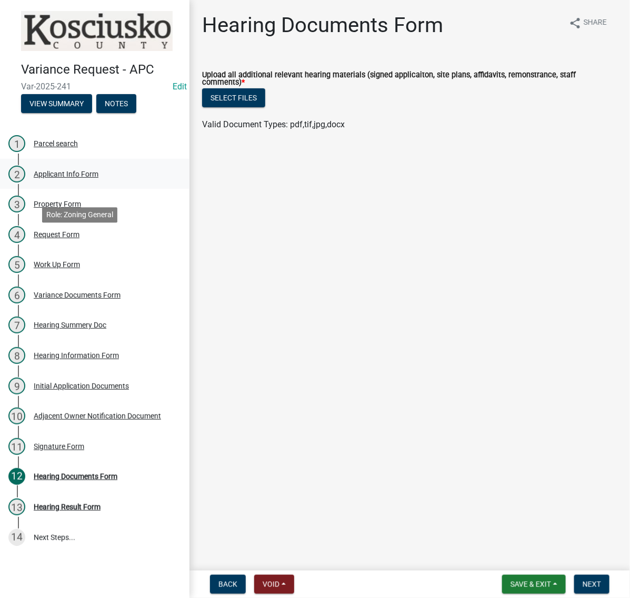
click at [98, 178] on div "Applicant Info Form" at bounding box center [66, 173] width 65 height 7
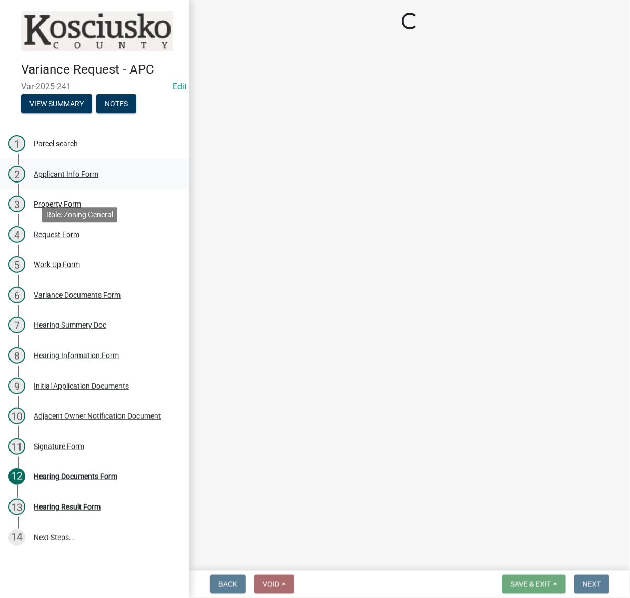
select select "d95389f4-ab5a-4603-9826-29cf73316391"
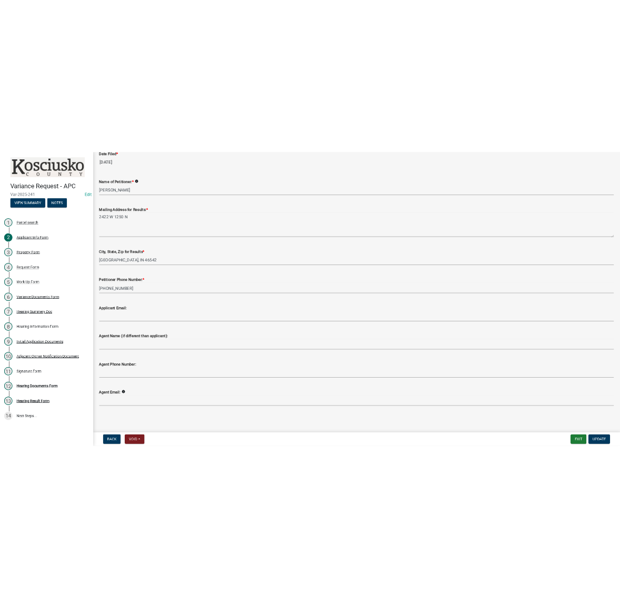
scroll to position [316, 0]
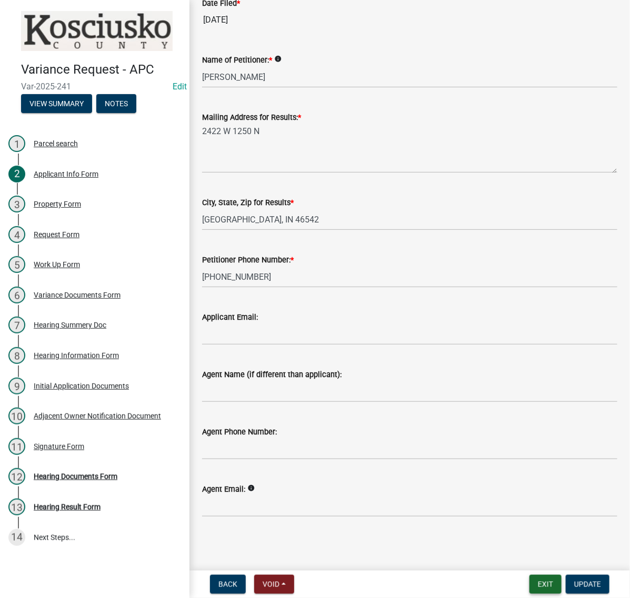
click at [529, 583] on button "Exit" at bounding box center [545, 584] width 32 height 19
